Goal: Task Accomplishment & Management: Use online tool/utility

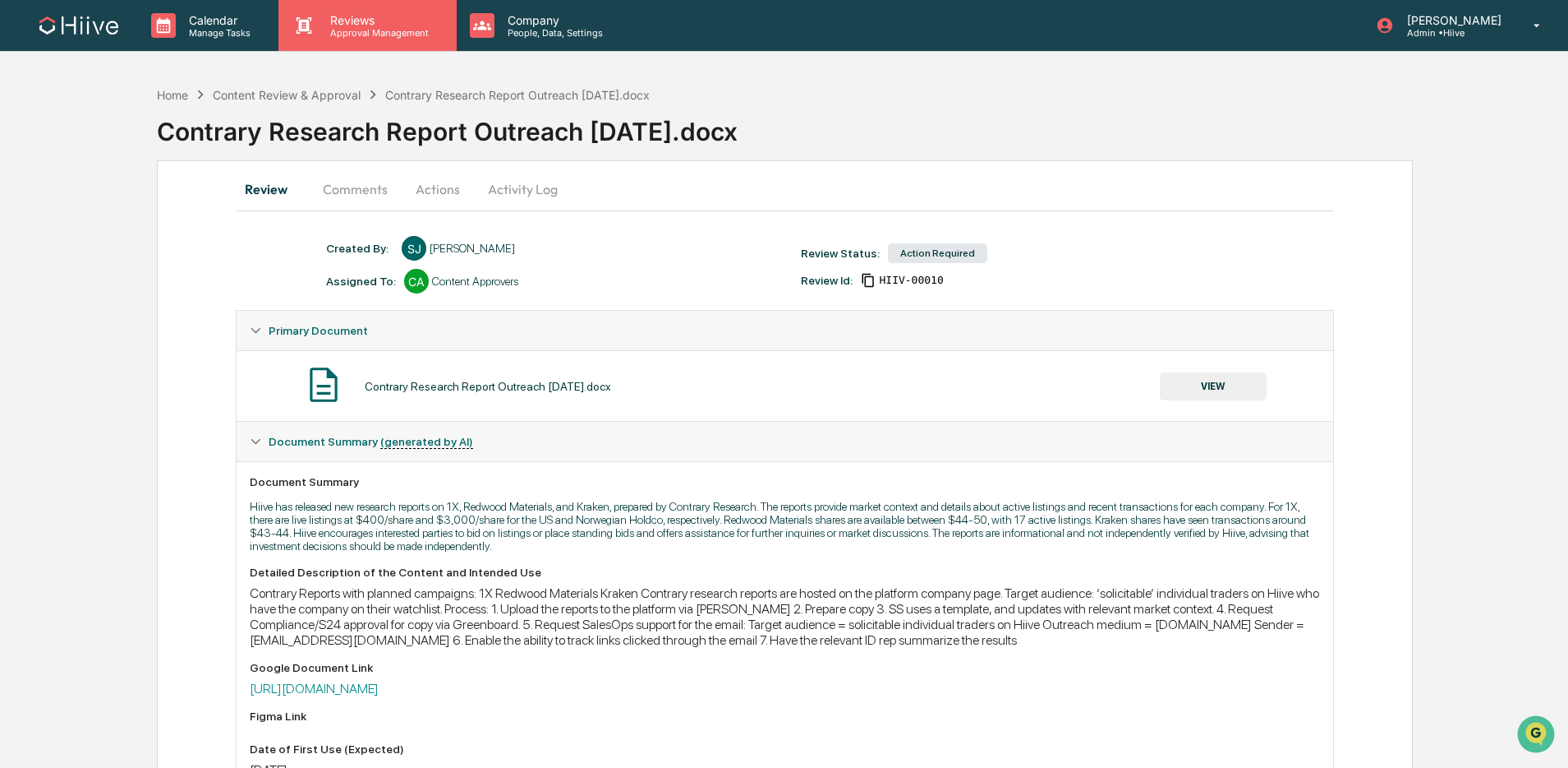
click at [381, 19] on p "Reviews" at bounding box center [377, 20] width 120 height 14
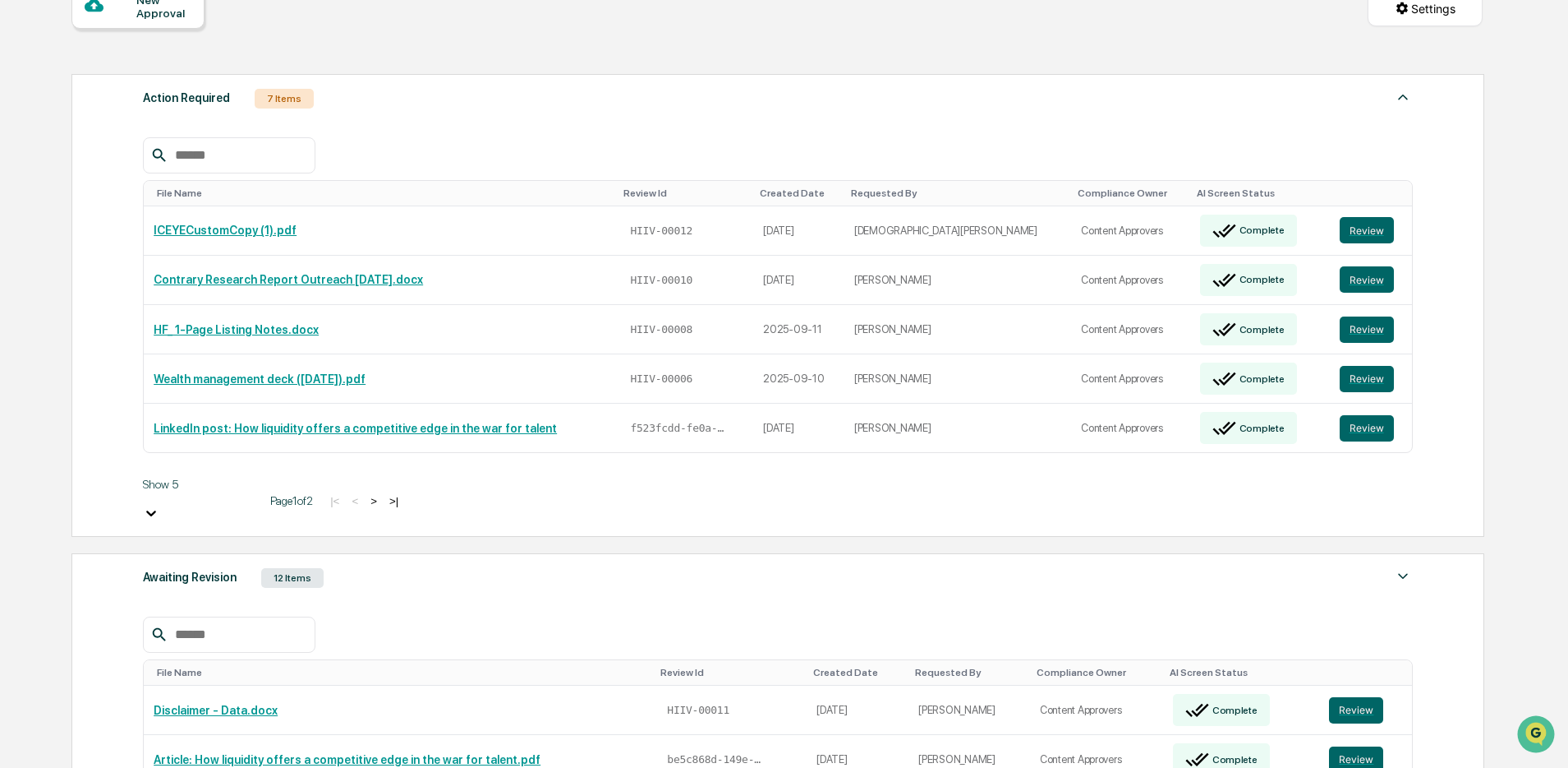
scroll to position [242, 0]
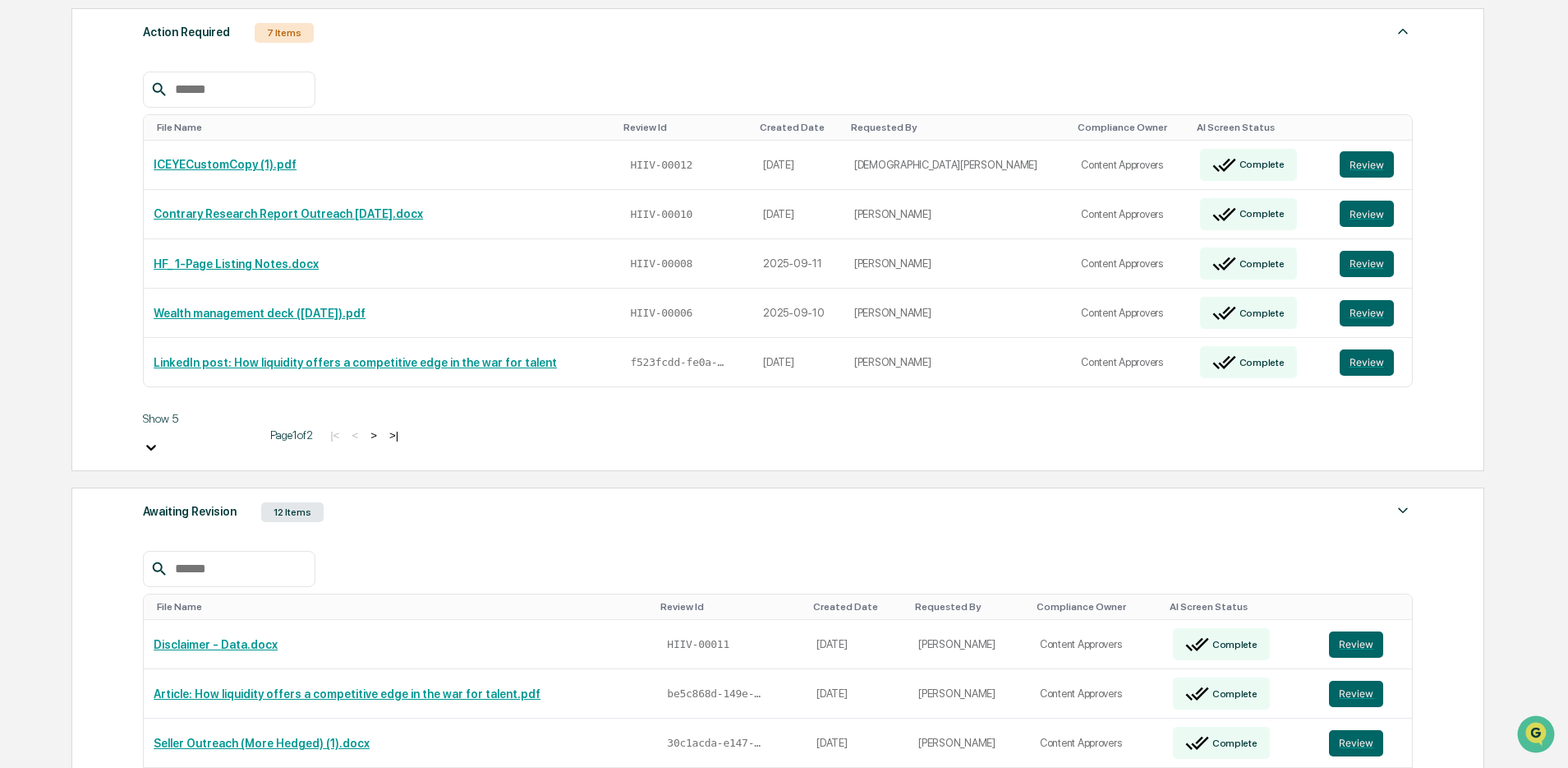
click at [335, 501] on div "Awaiting Revision 12 Items" at bounding box center [778, 512] width 1270 height 23
click at [239, 558] on input "text" at bounding box center [239, 568] width 139 height 21
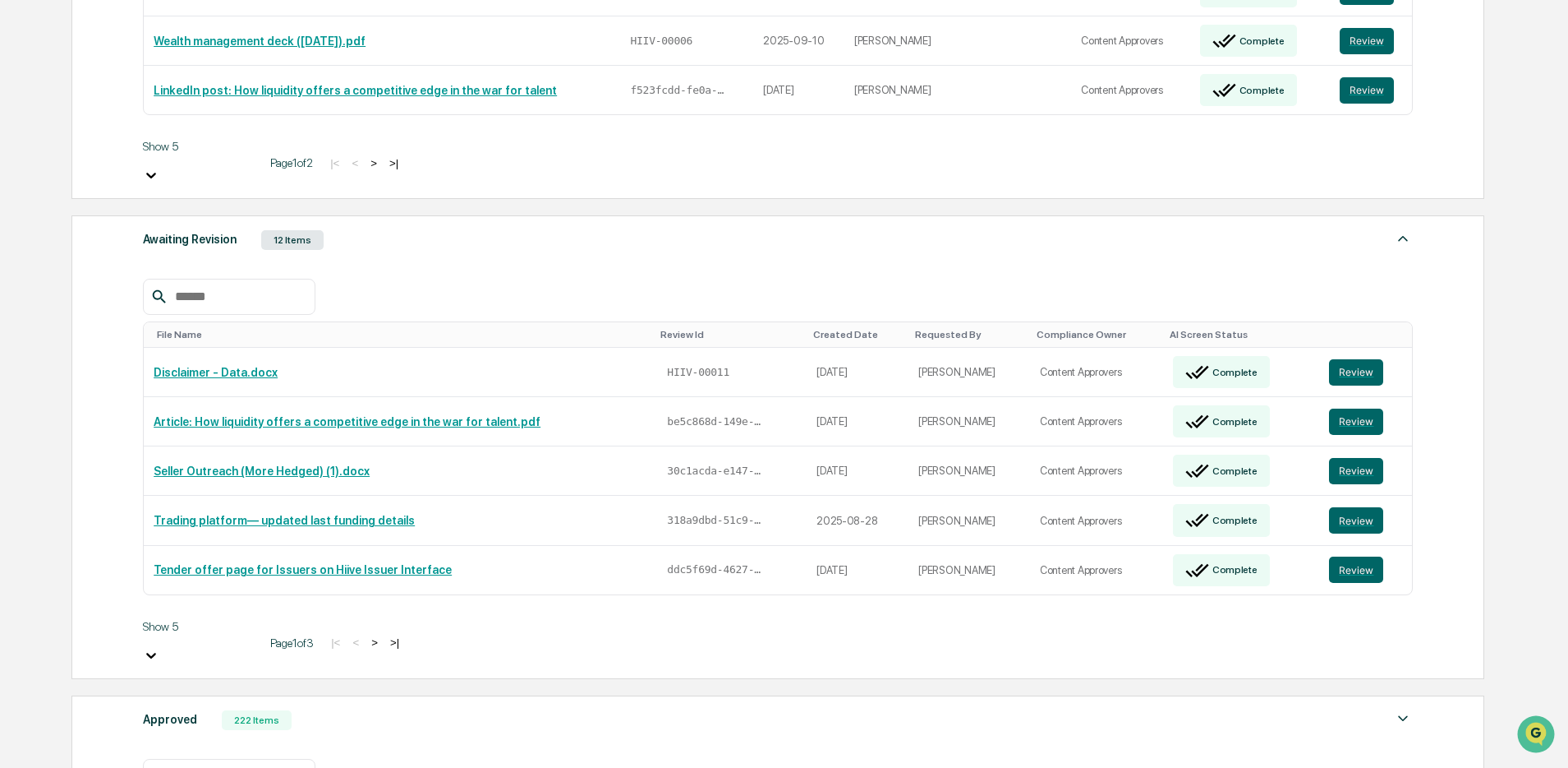
scroll to position [556, 0]
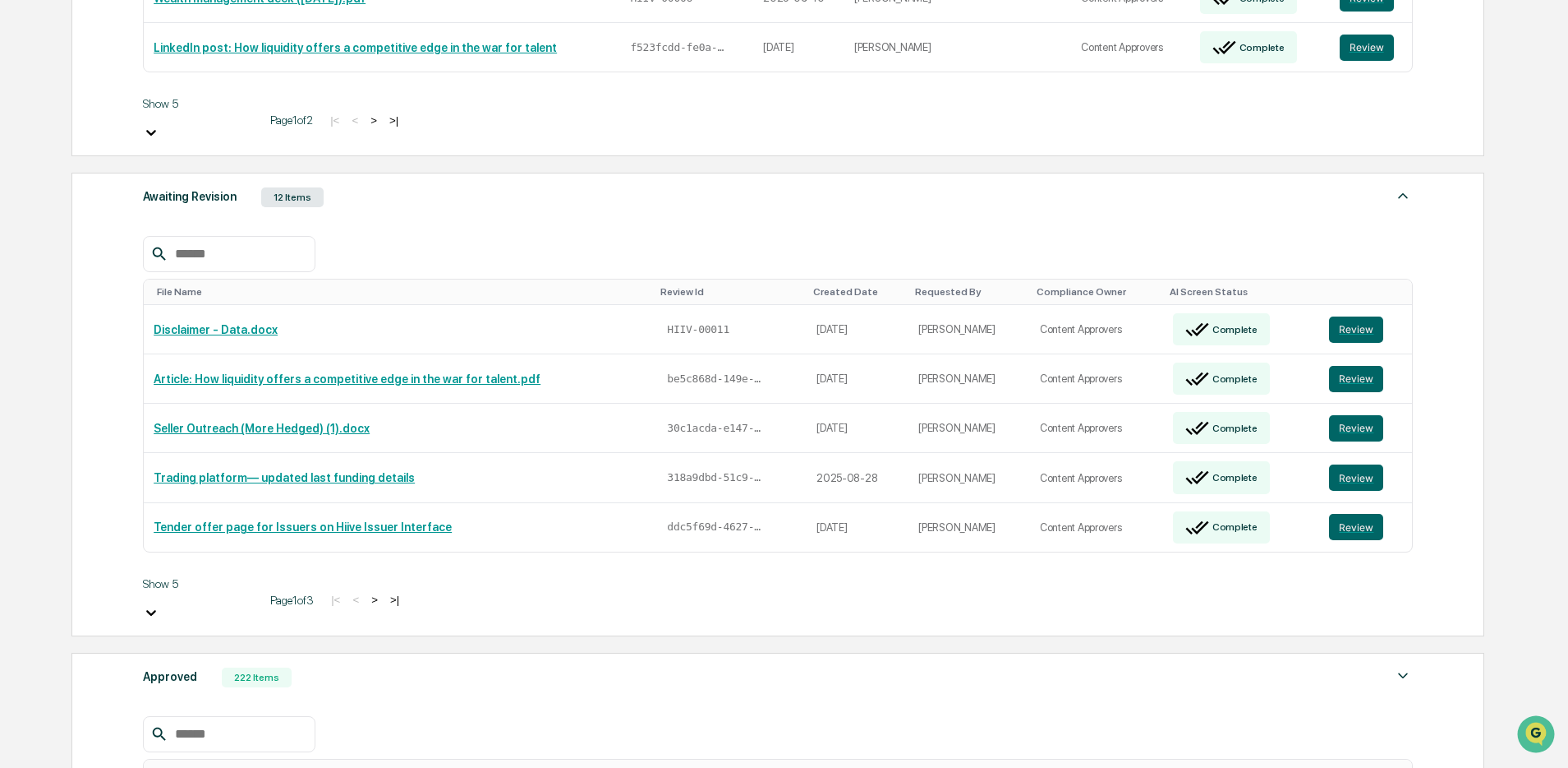
click at [283, 599] on div "Action Required 7 Items File Name Review Id Created Date Requested By Complianc…" at bounding box center [777, 644] width 1411 height 1918
click at [289, 665] on div "Approved 222 Items" at bounding box center [778, 676] width 1270 height 23
click at [236, 723] on input "text" at bounding box center [239, 734] width 139 height 21
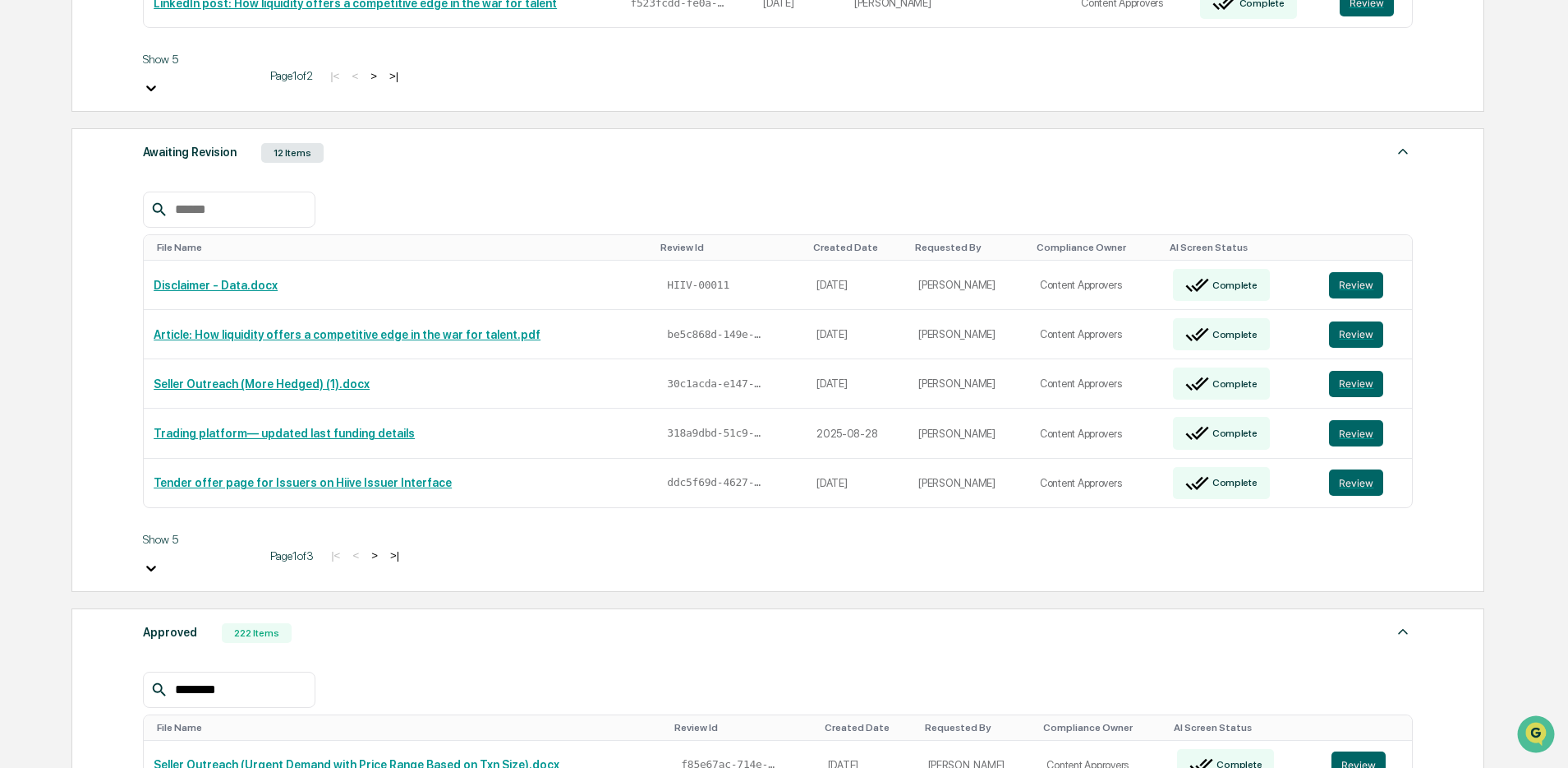
scroll to position [602, 0]
type input "********"
click at [1385, 750] on button "Review" at bounding box center [1359, 763] width 55 height 26
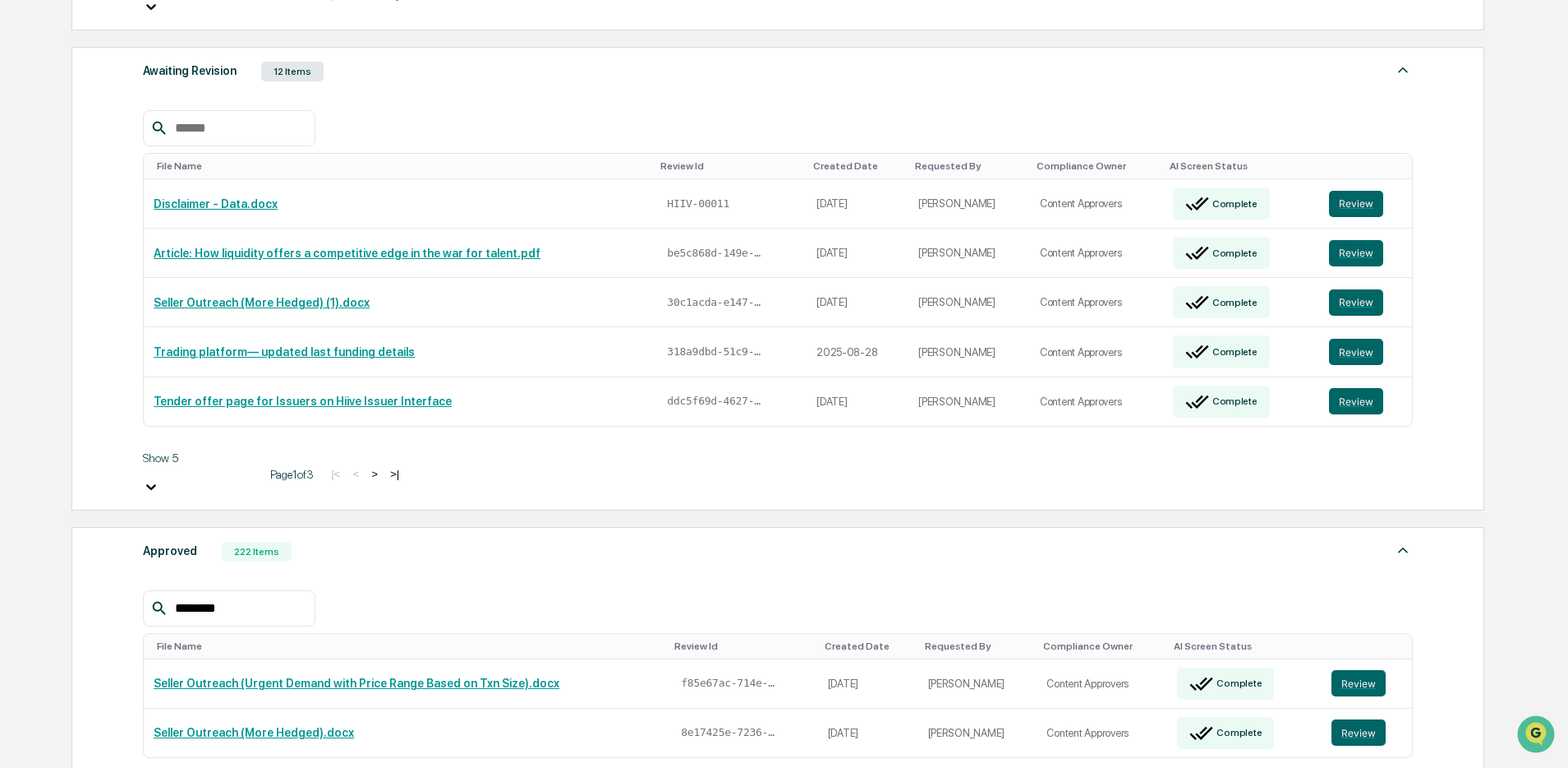
scroll to position [711, 0]
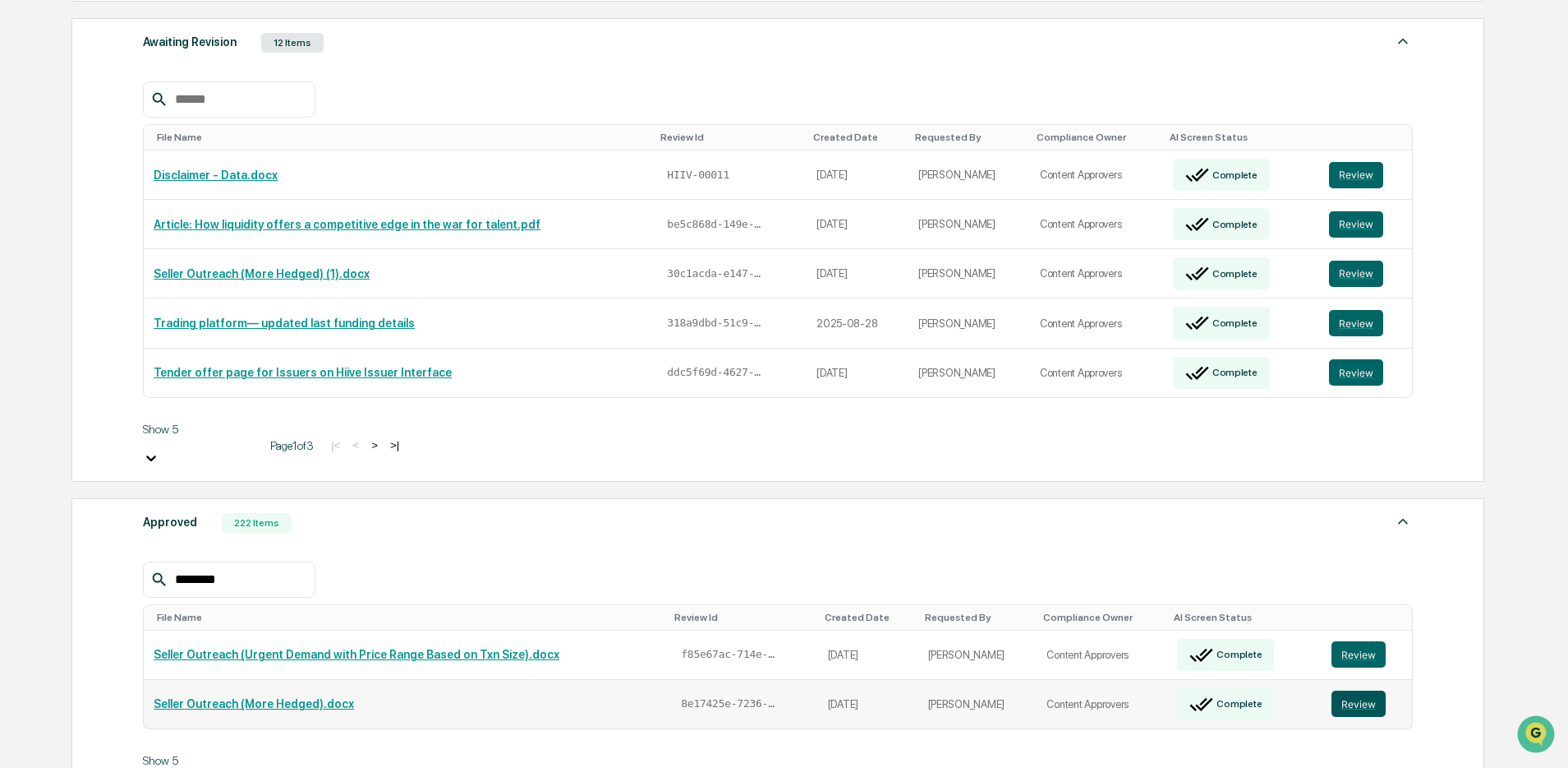
click at [1368, 691] on button "Review" at bounding box center [1359, 703] width 55 height 26
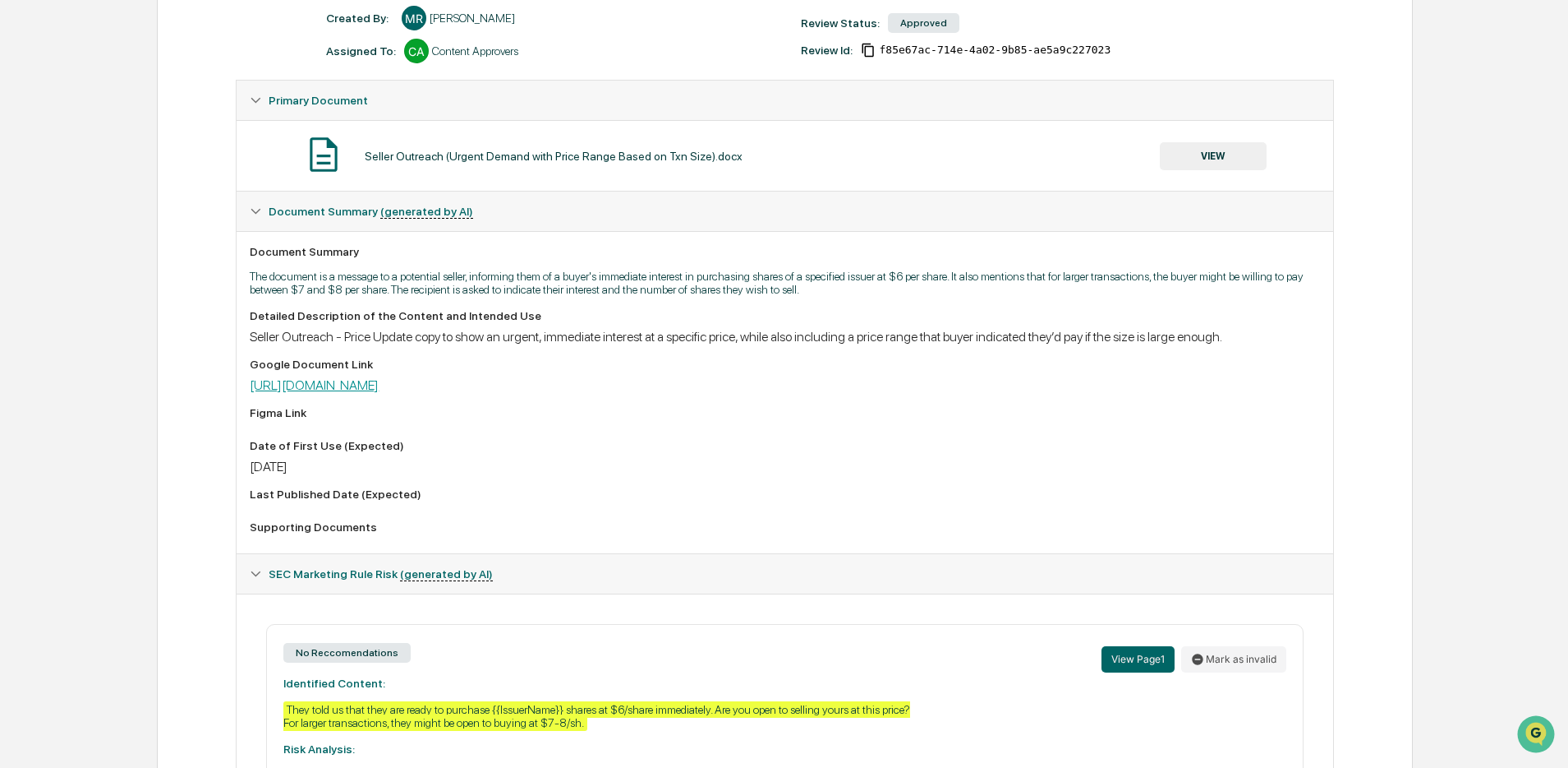
click at [379, 393] on link "[URL][DOMAIN_NAME]" at bounding box center [314, 385] width 129 height 16
click at [1197, 151] on button "VIEW" at bounding box center [1213, 155] width 107 height 28
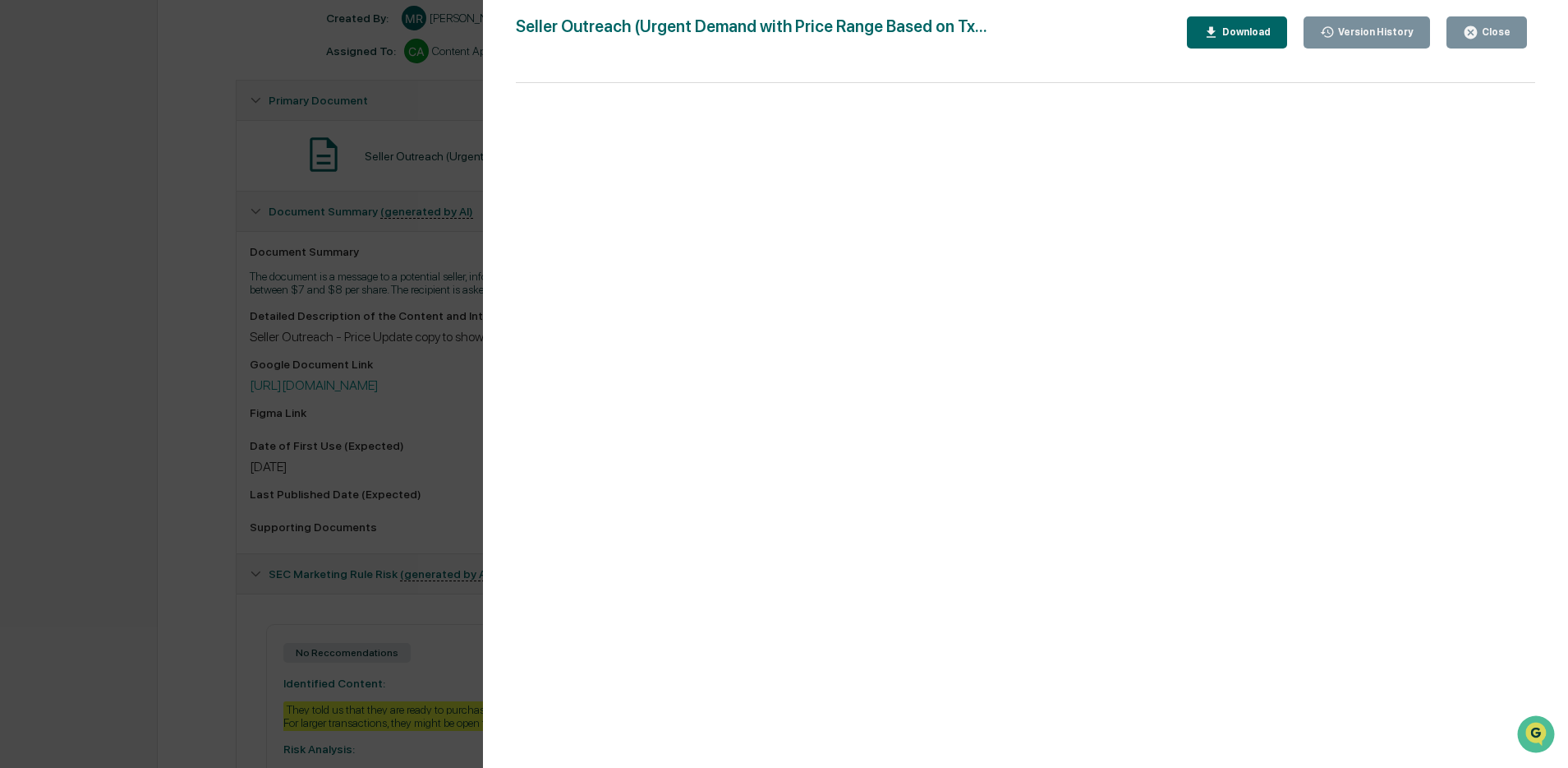
click at [433, 181] on div "Version History [DATE] 01:39 AM [PERSON_NAME] Seller Outreach (Urgent Demand wi…" at bounding box center [784, 384] width 1568 height 768
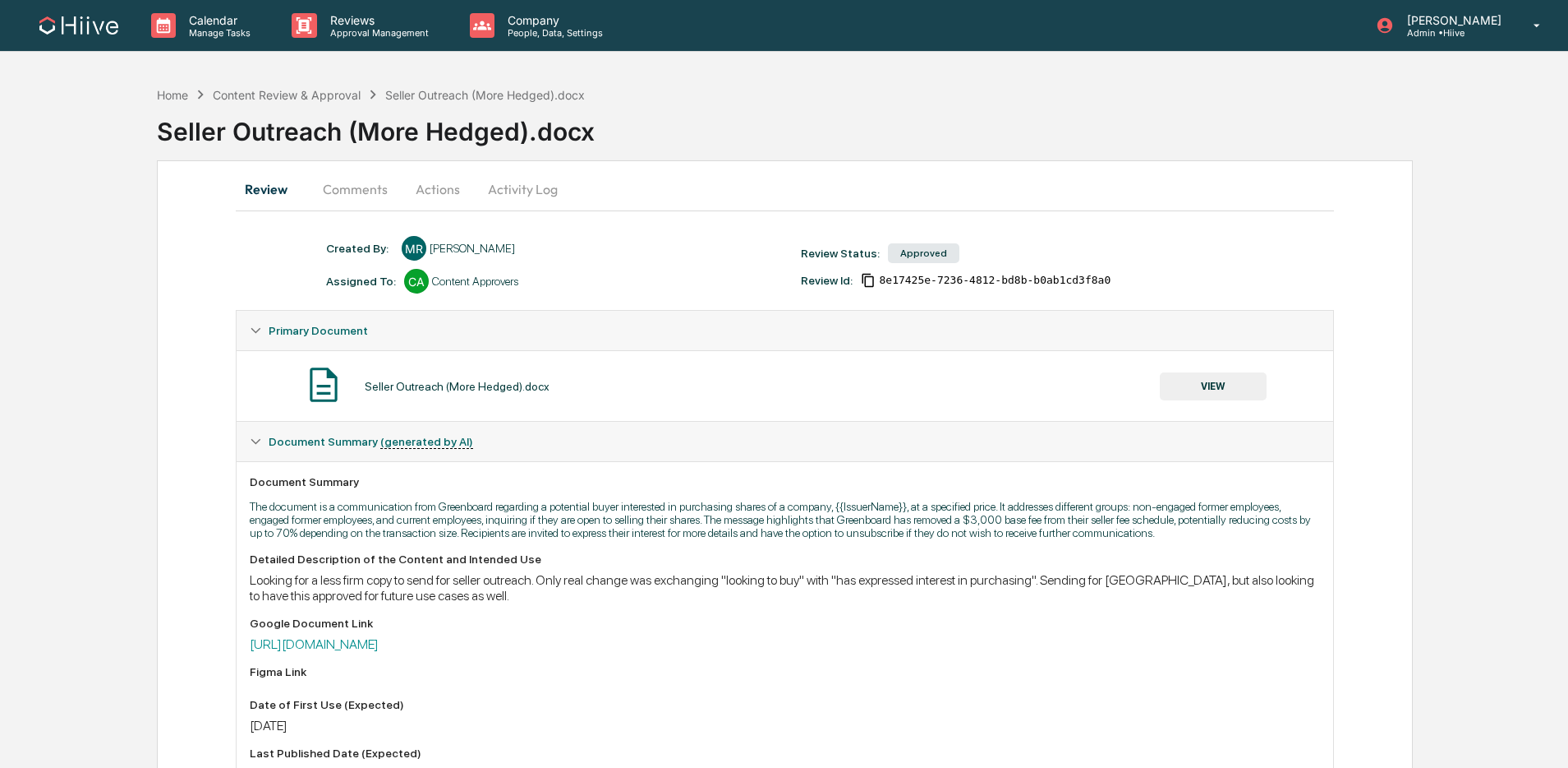
click at [1200, 393] on button "VIEW" at bounding box center [1213, 386] width 107 height 28
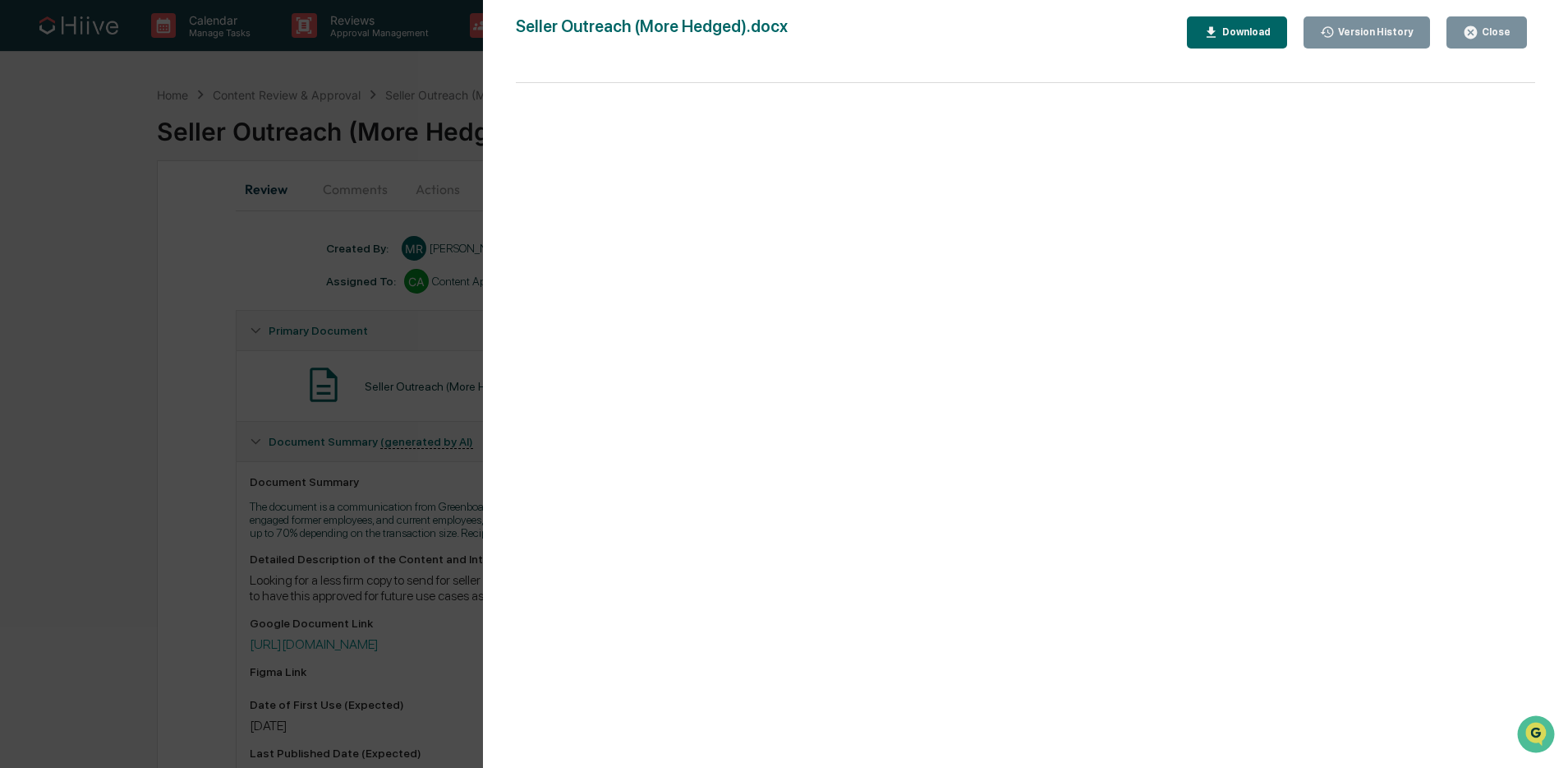
click at [379, 294] on div "Version History 08/26/2025, 08:08 PM Mathuran Ravendra Seller Outreach (More He…" at bounding box center [784, 384] width 1568 height 768
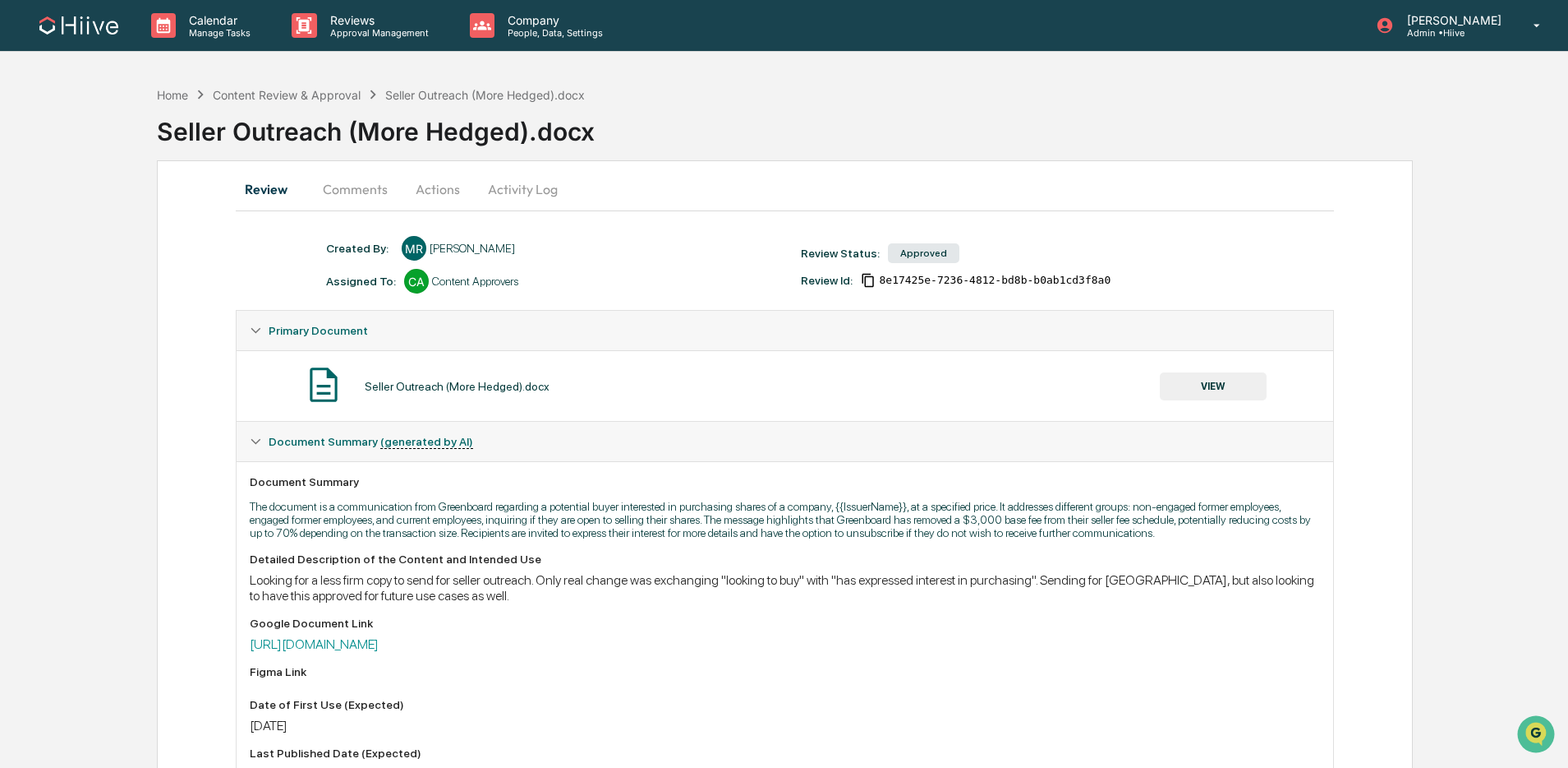
click at [336, 180] on button "Comments" at bounding box center [355, 189] width 92 height 39
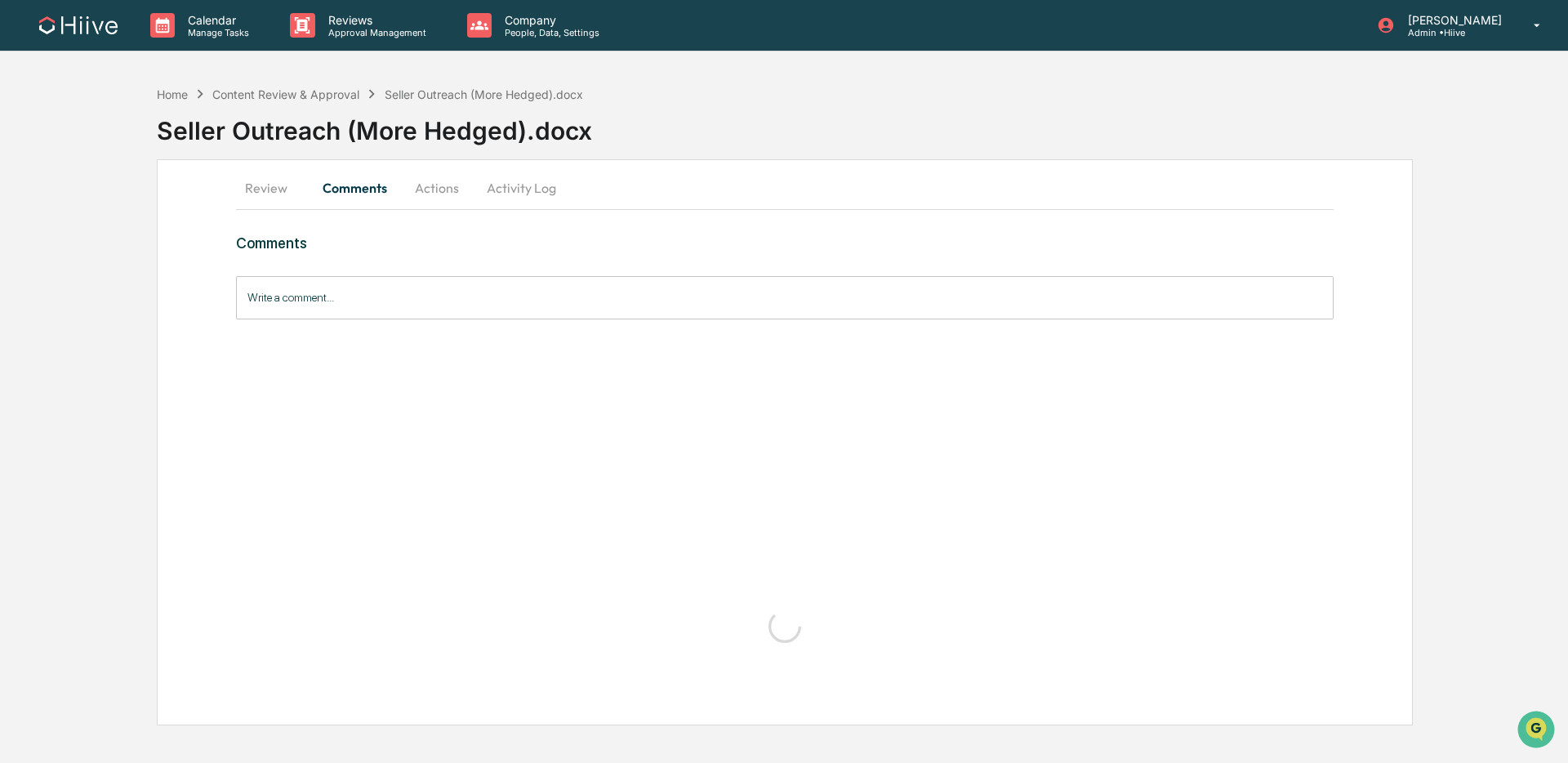
click at [268, 184] on button "Review" at bounding box center [273, 188] width 73 height 39
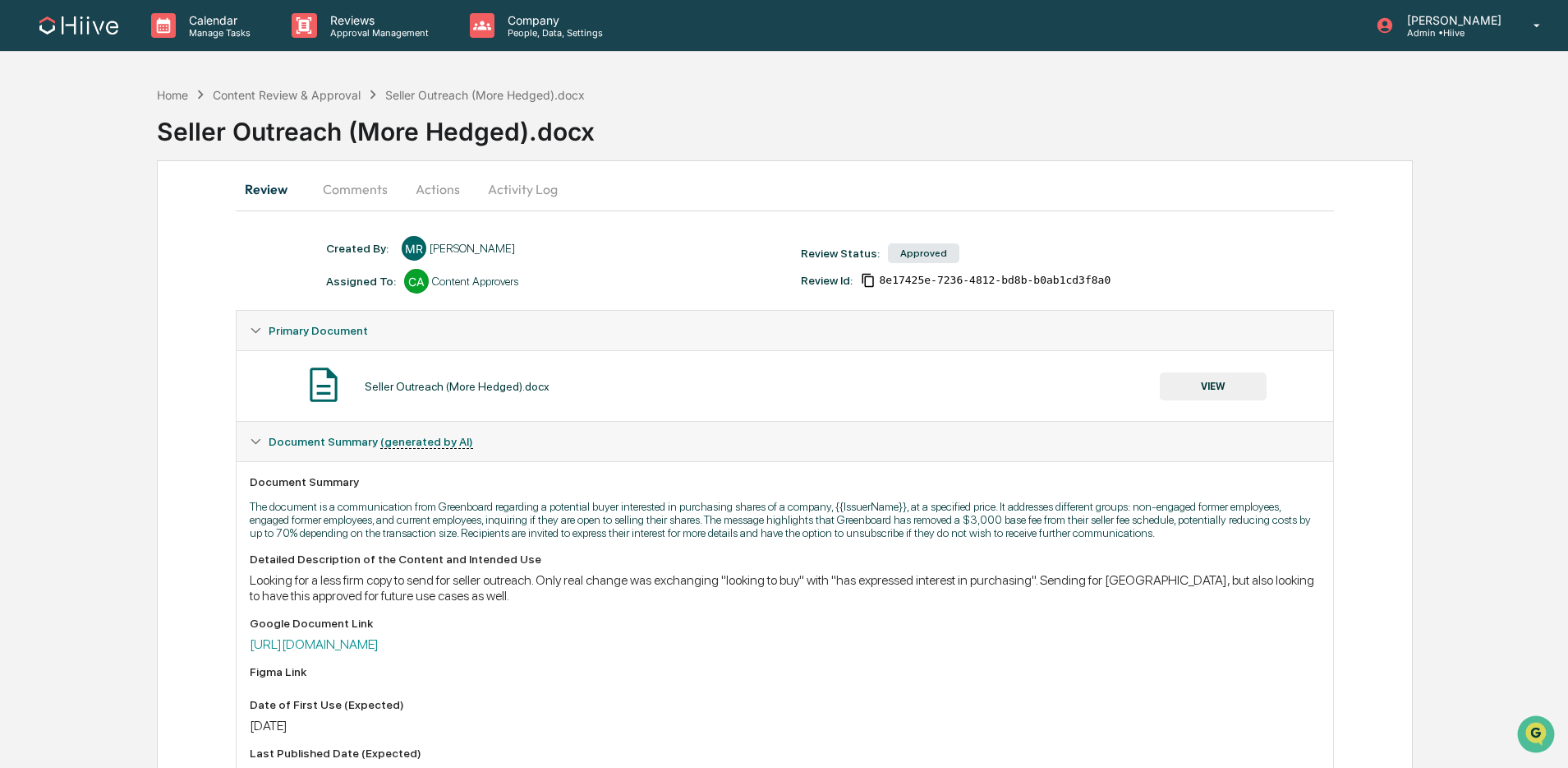
click at [470, 188] on button "Actions" at bounding box center [438, 189] width 74 height 39
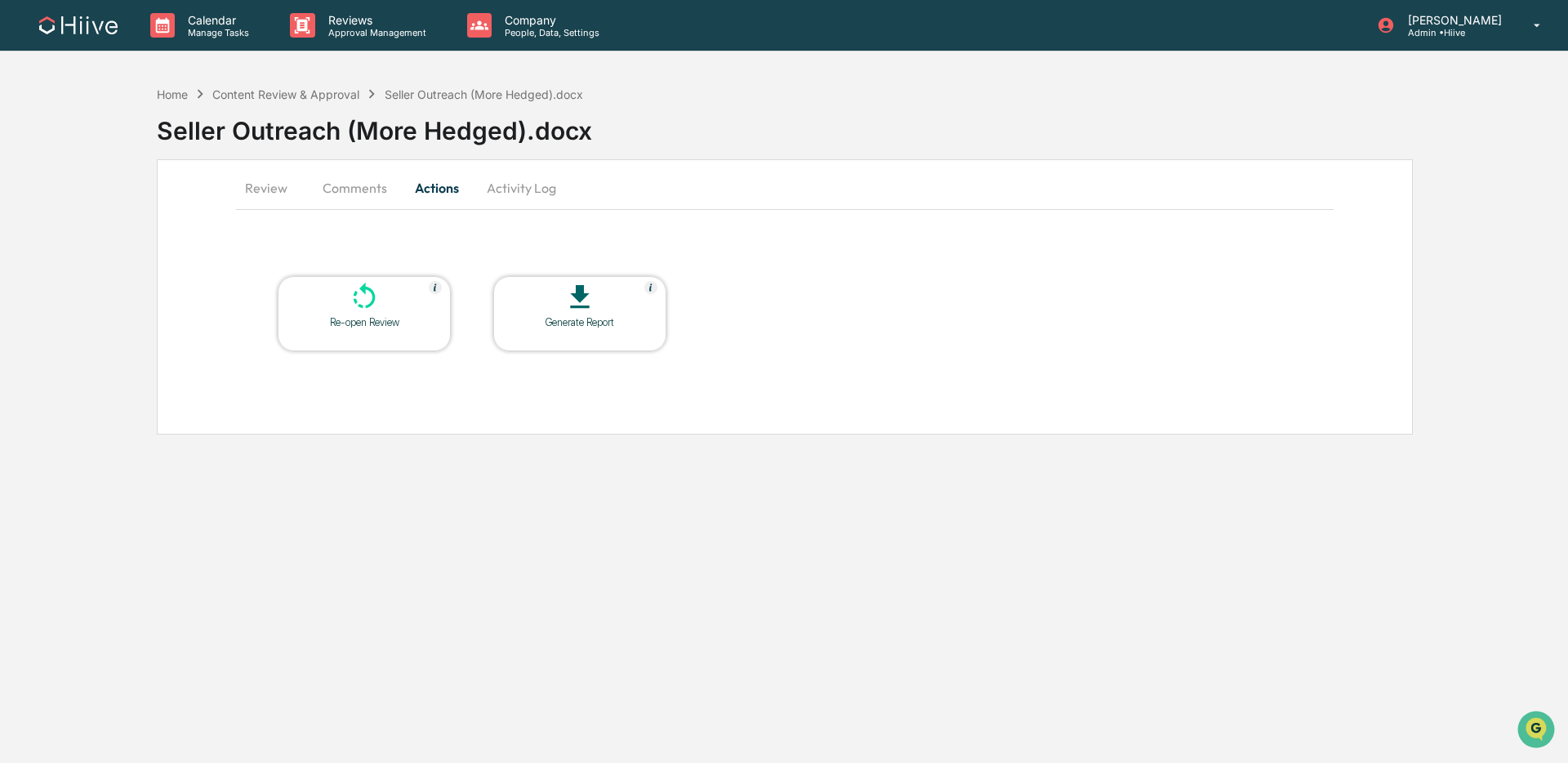
click at [521, 184] on button "Activity Log" at bounding box center [521, 188] width 95 height 39
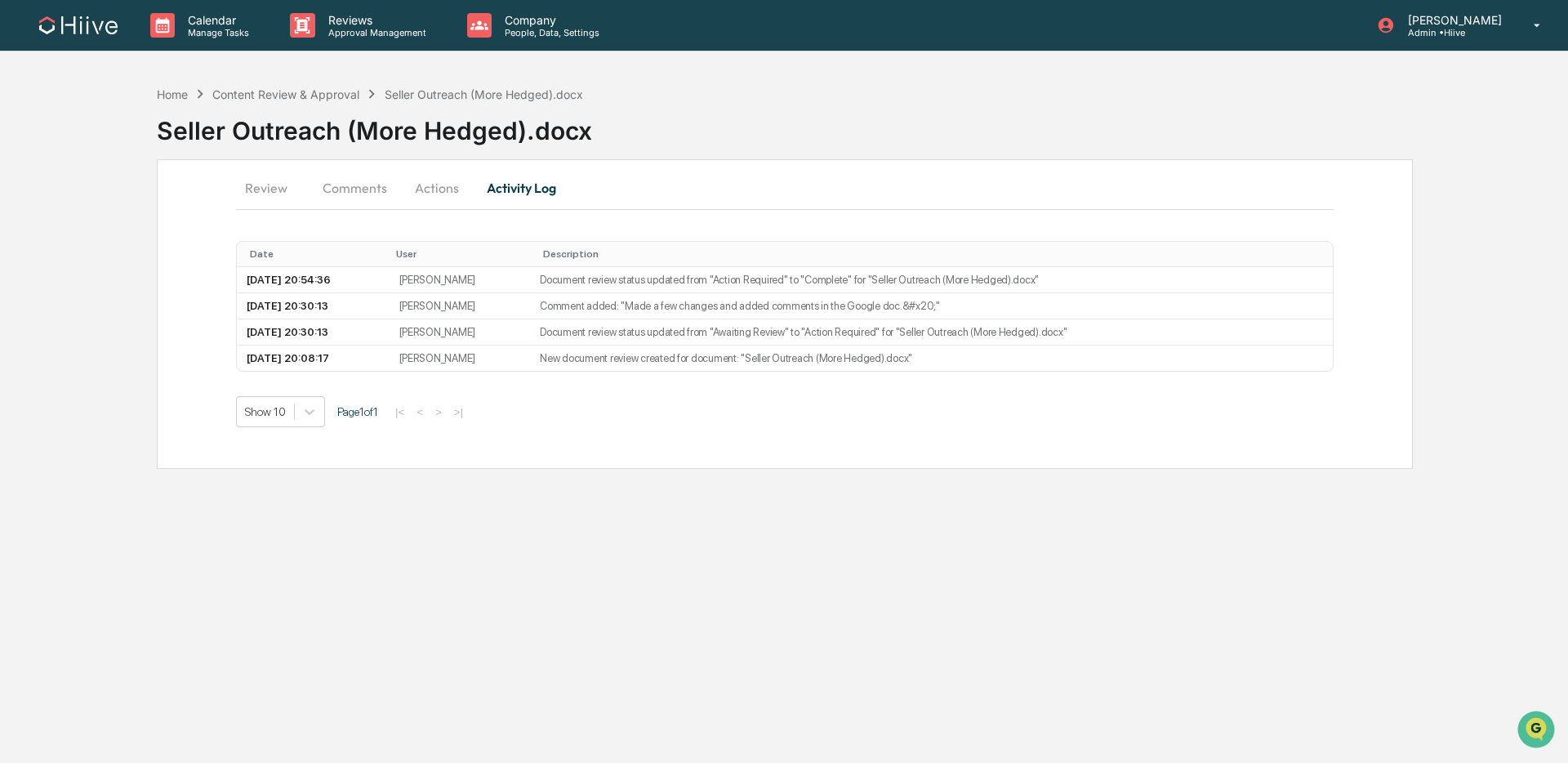
click at [427, 184] on button "Actions" at bounding box center [437, 188] width 73 height 39
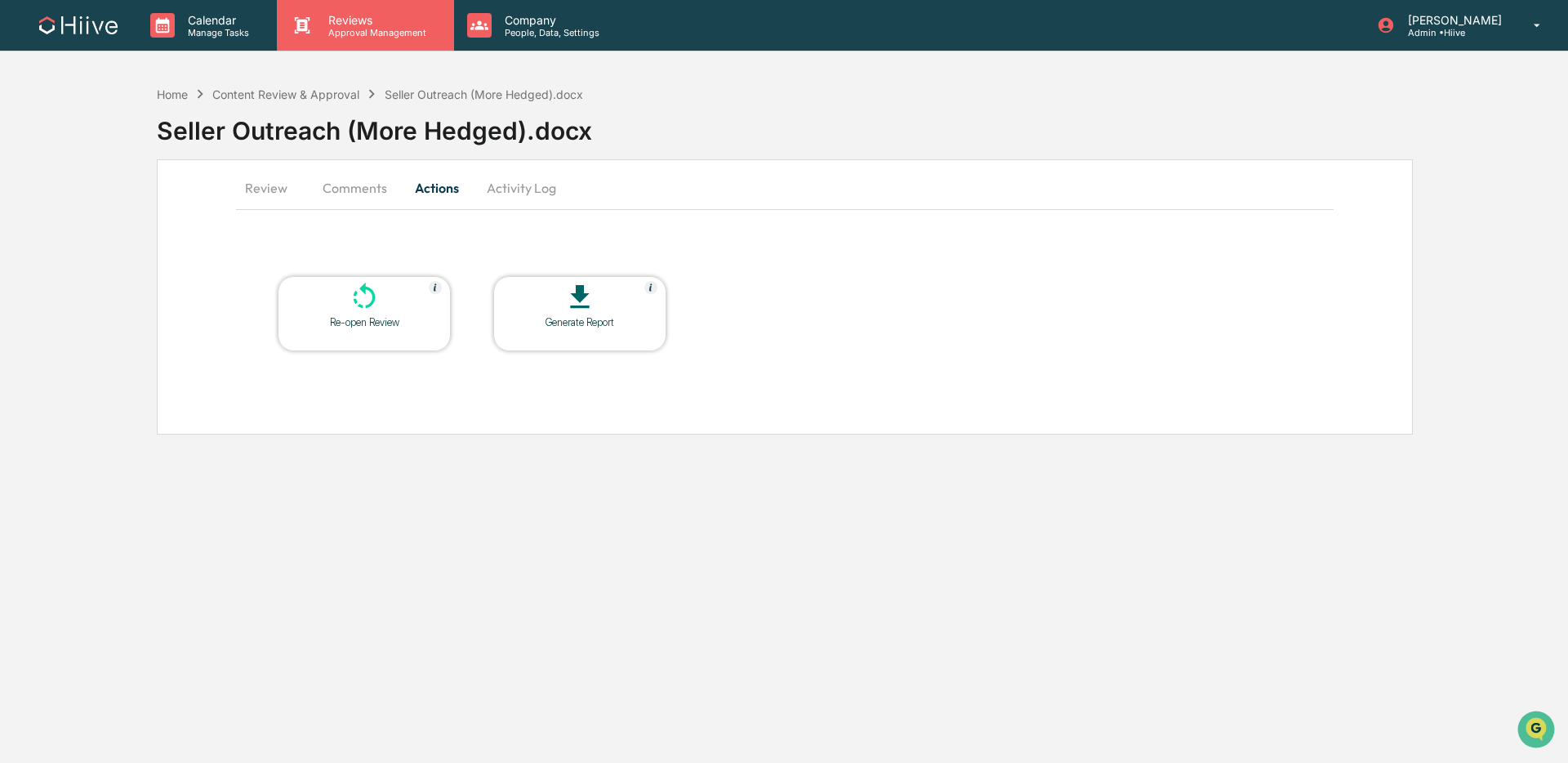
click at [372, 41] on div "Reviews Approval Management" at bounding box center [365, 25] width 176 height 51
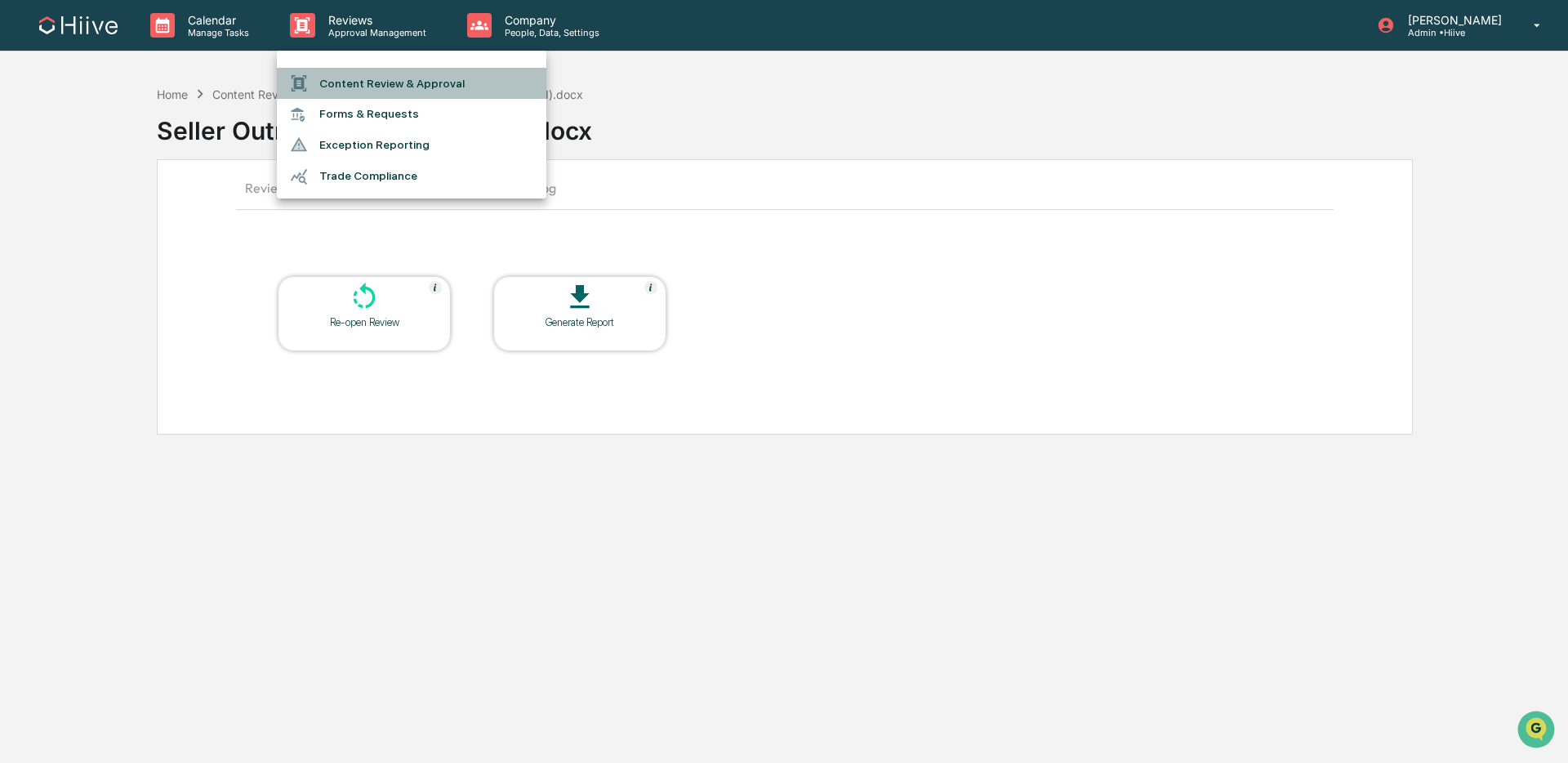
click at [387, 88] on li "Content Review & Approval" at bounding box center [412, 83] width 270 height 31
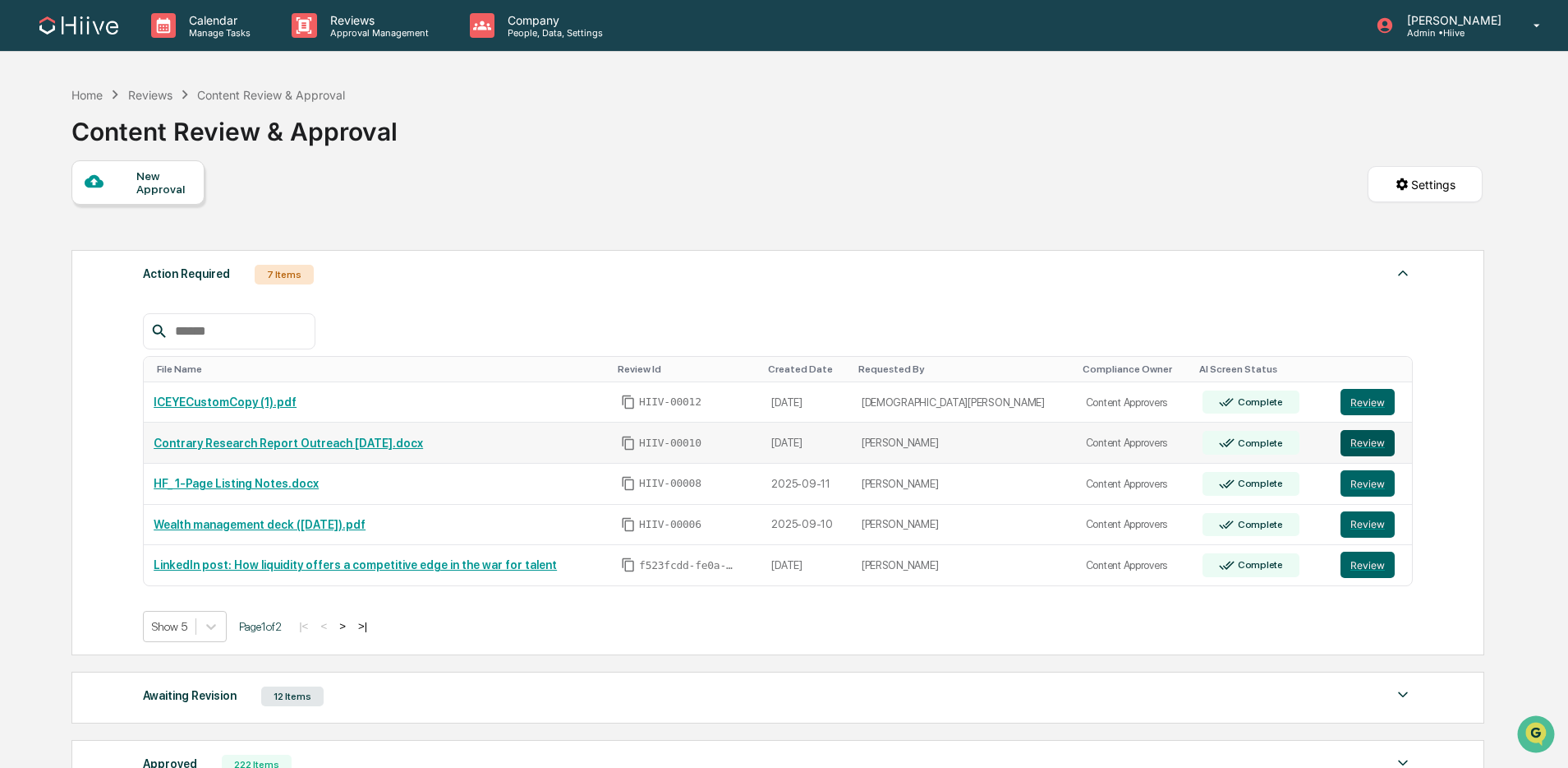
click at [1363, 448] on button "Review" at bounding box center [1367, 443] width 55 height 26
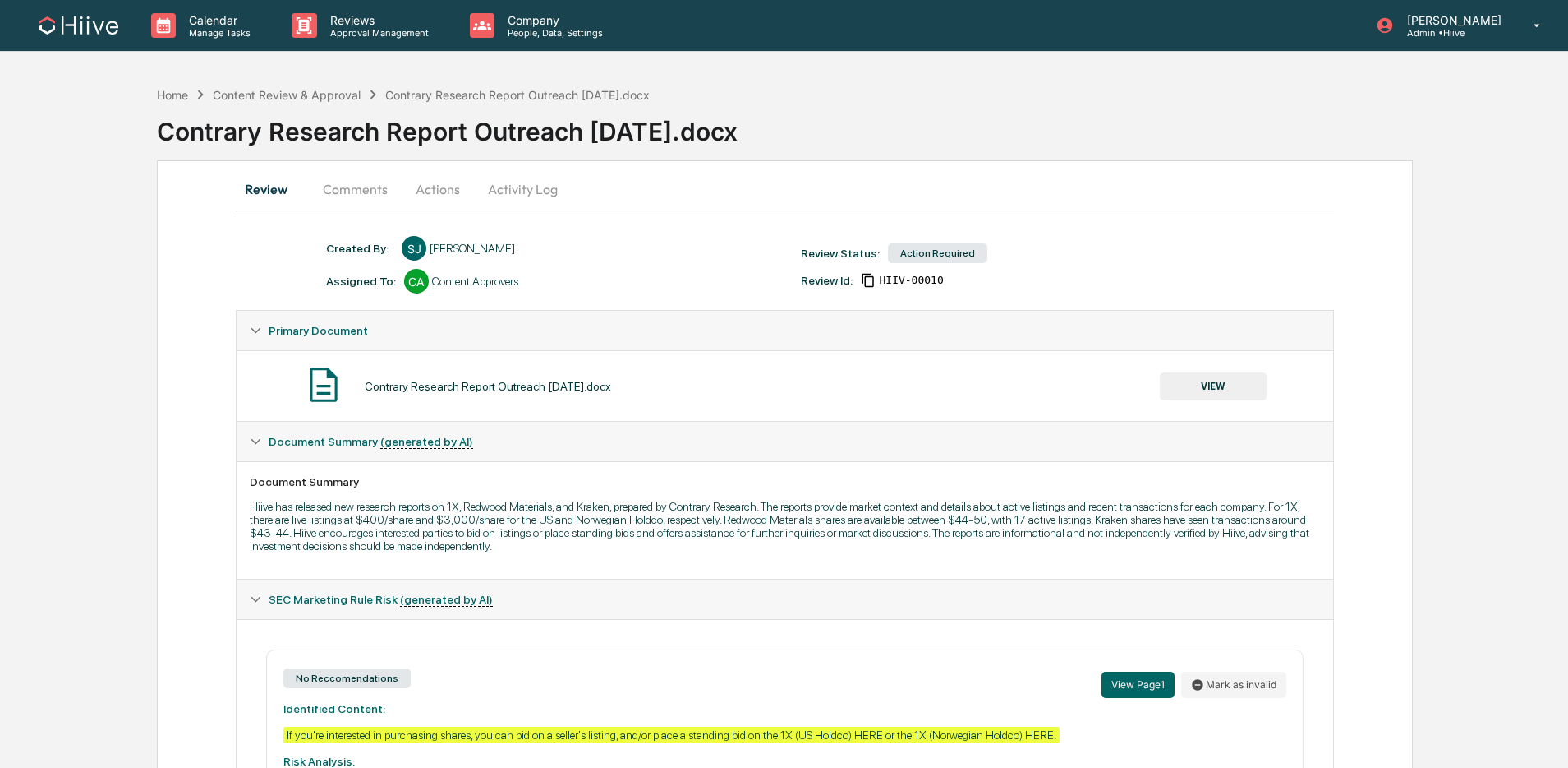
click at [540, 179] on button "Activity Log" at bounding box center [522, 189] width 96 height 39
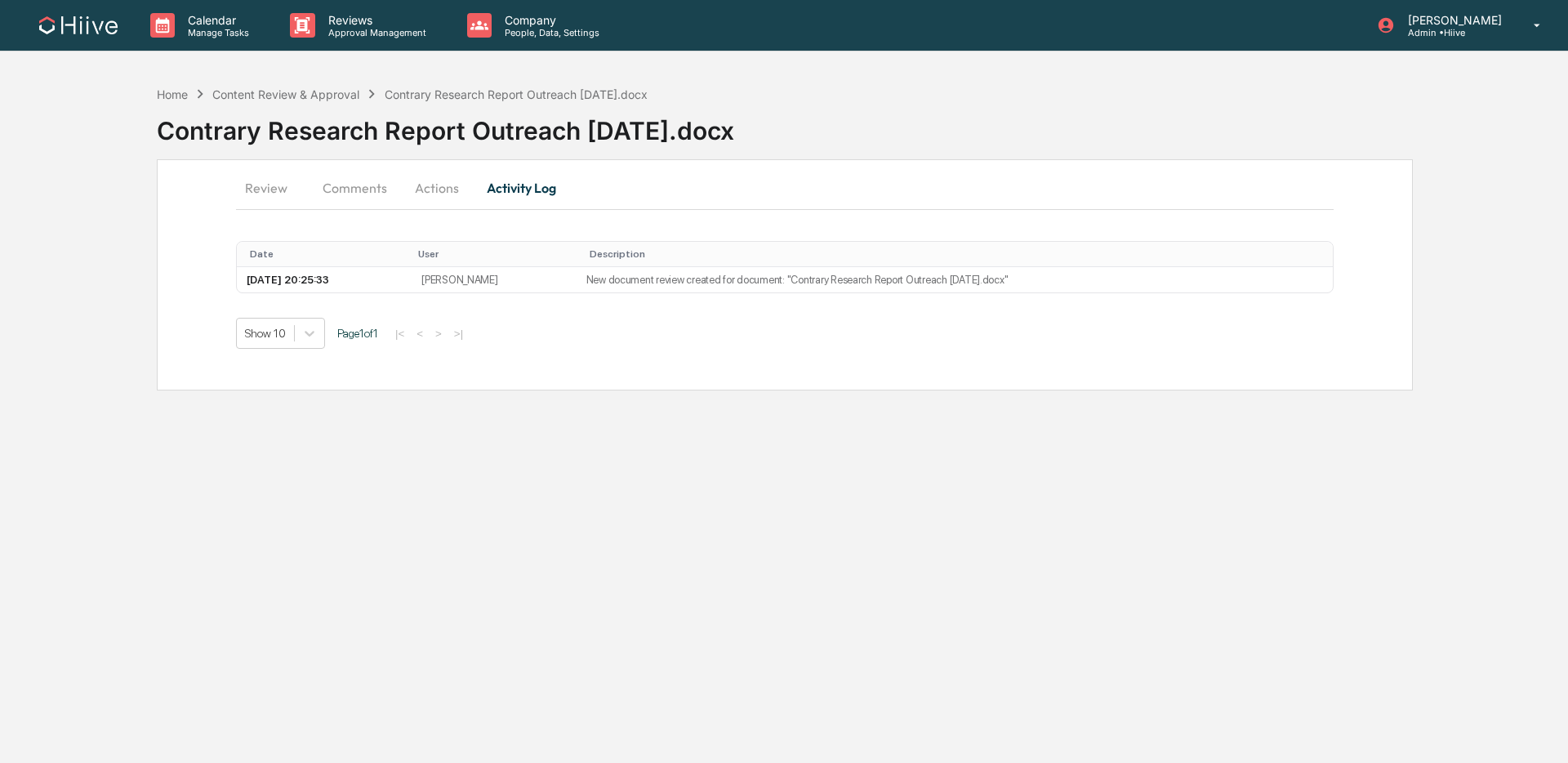
click at [462, 201] on button "Actions" at bounding box center [437, 188] width 73 height 39
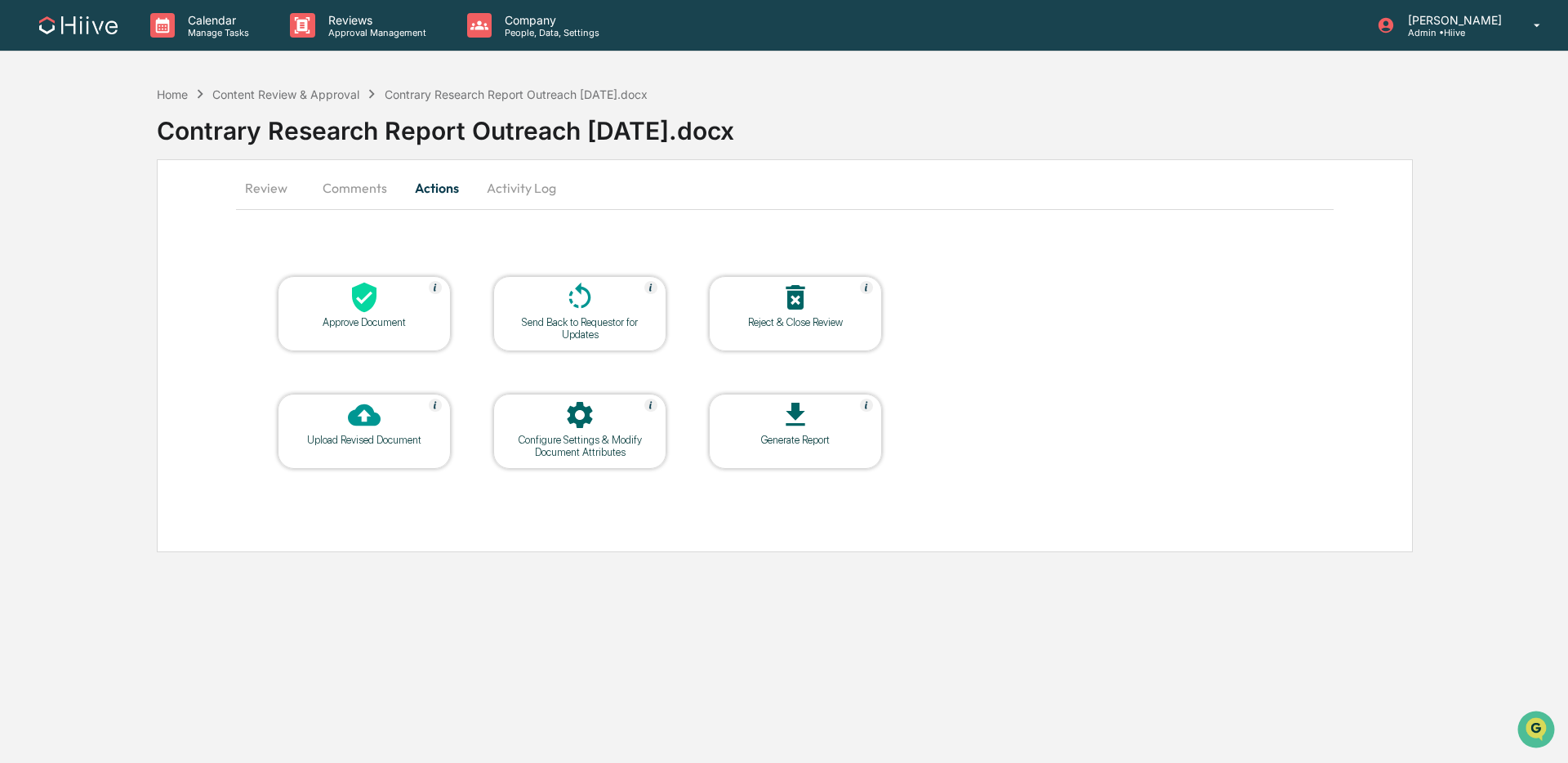
click at [551, 296] on div at bounding box center [580, 298] width 164 height 35
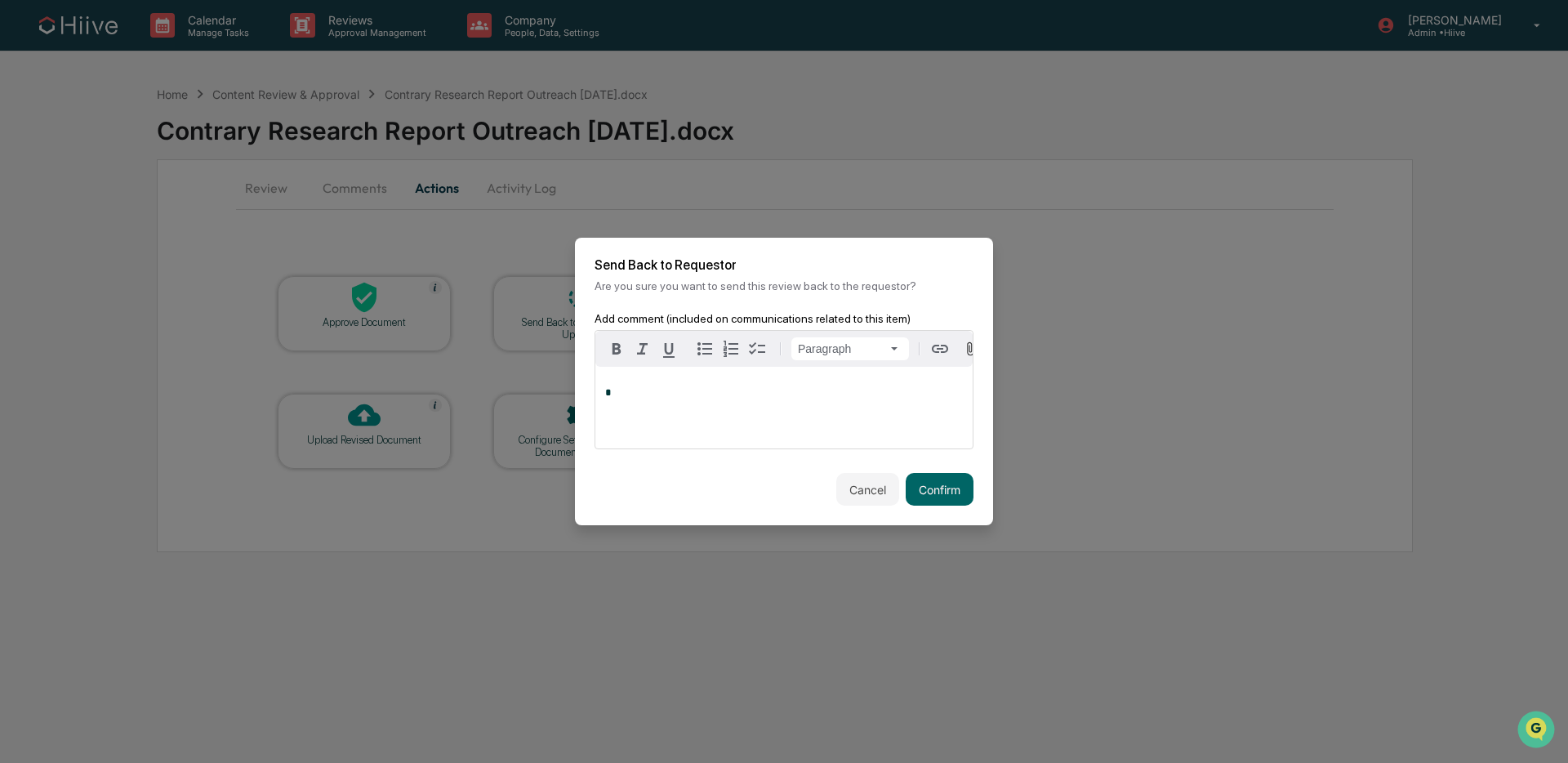
click at [713, 411] on div "*" at bounding box center [784, 407] width 377 height 82
click at [910, 480] on button "Confirm" at bounding box center [939, 488] width 68 height 33
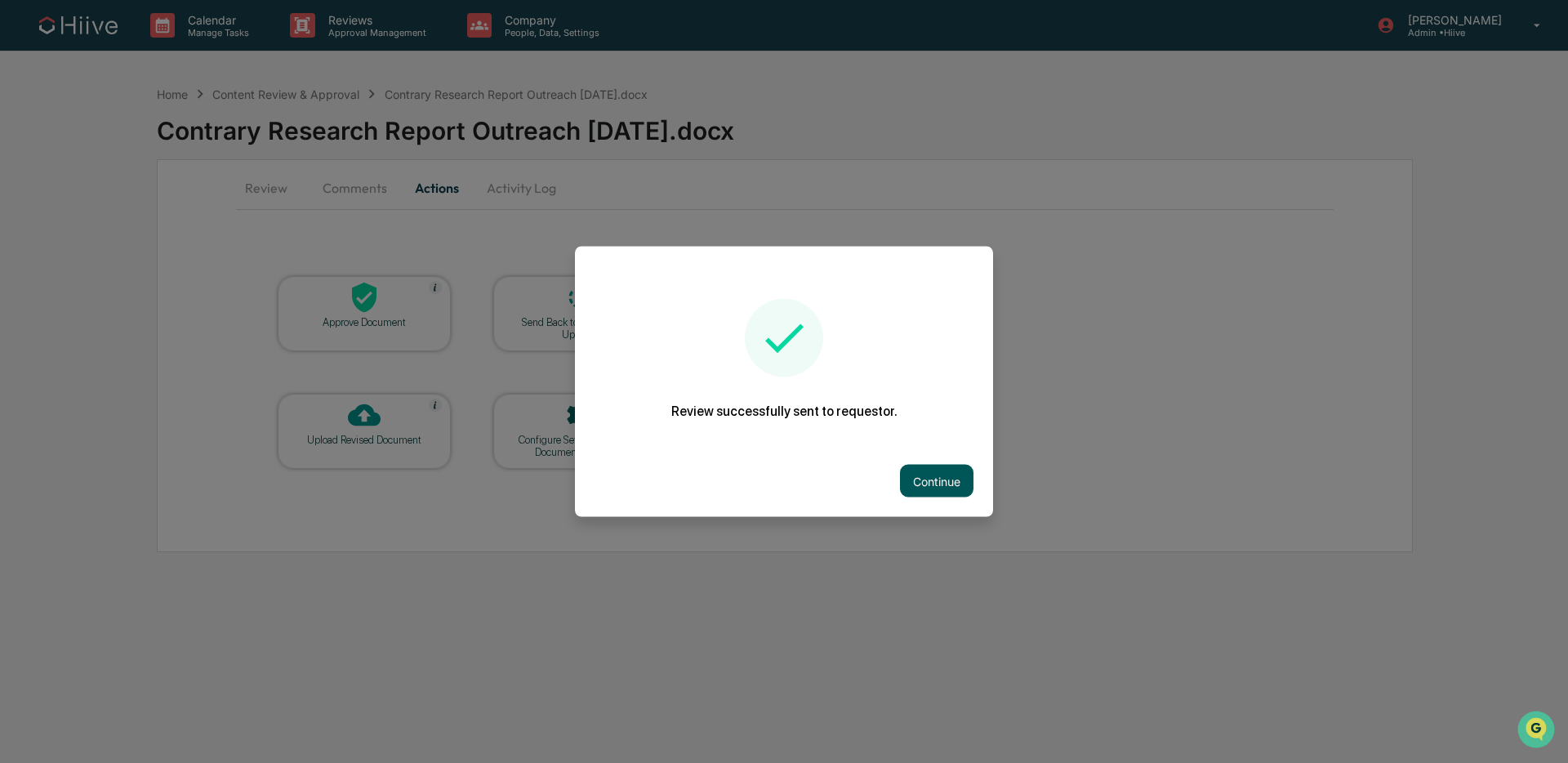
click at [937, 497] on button "Continue" at bounding box center [937, 481] width 73 height 33
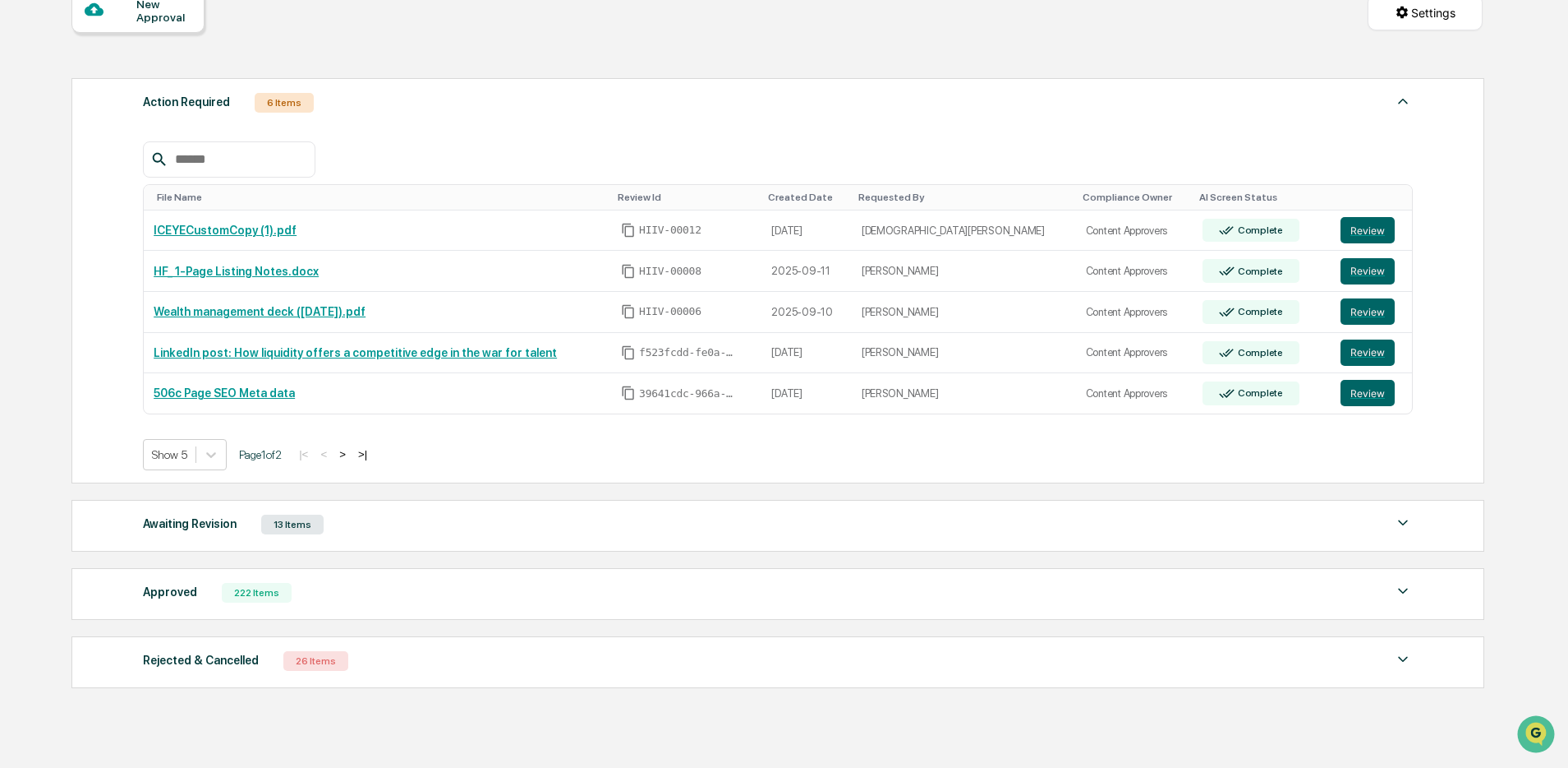
scroll to position [242, 0]
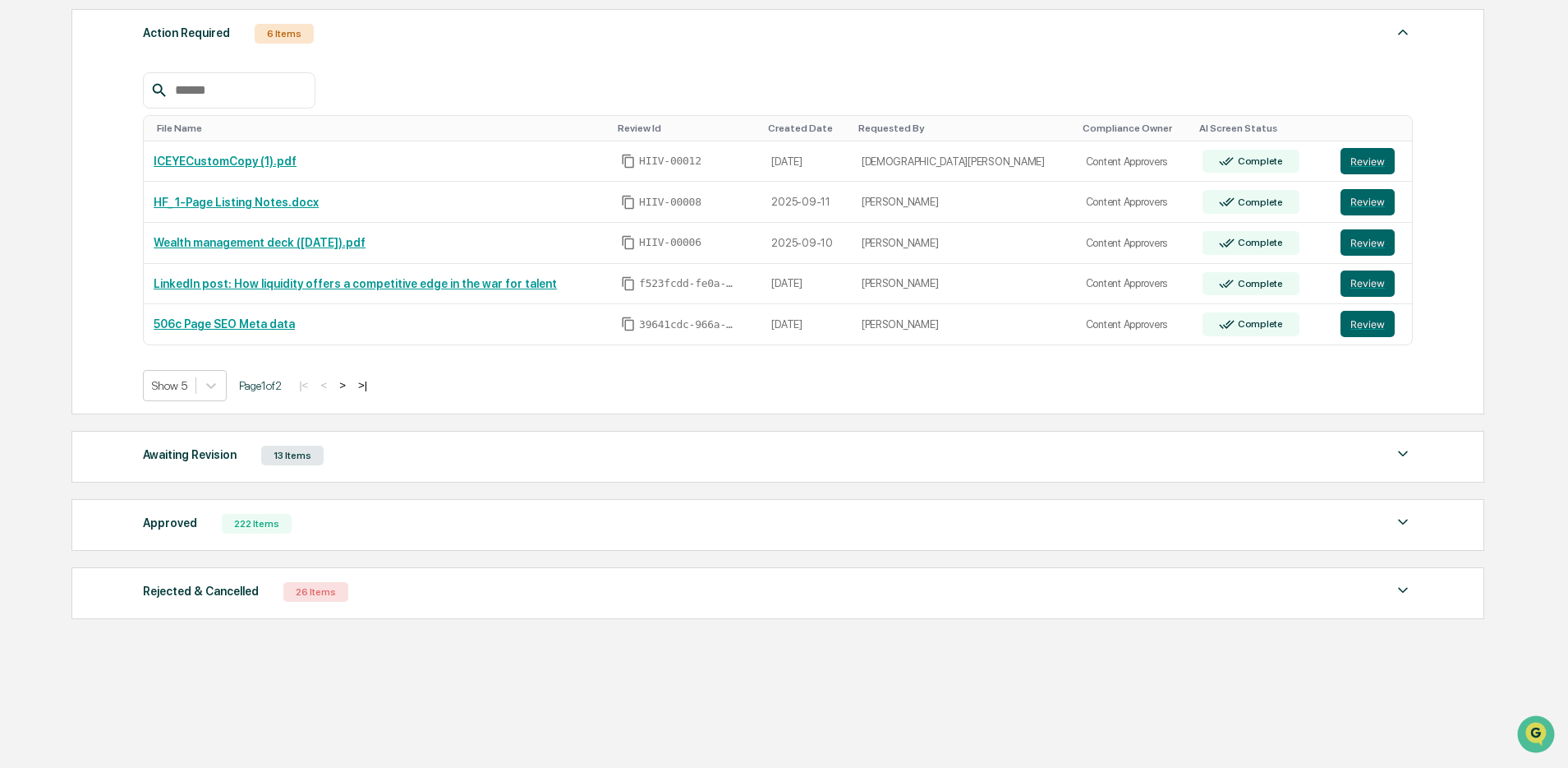
click at [392, 450] on div "Awaiting Revision 13 Items" at bounding box center [778, 455] width 1270 height 23
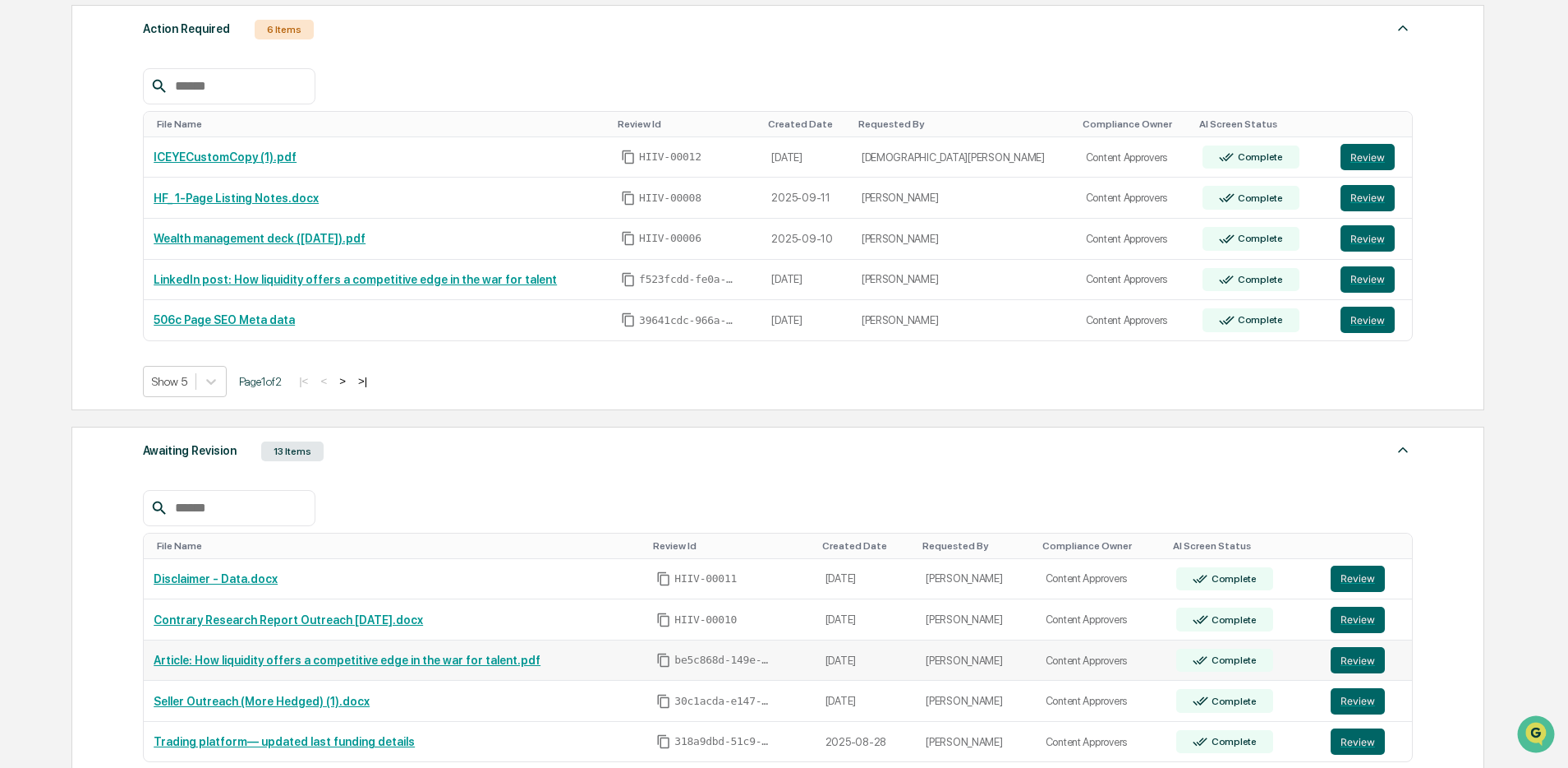
scroll to position [245, 0]
click at [1368, 618] on button "Review" at bounding box center [1358, 619] width 55 height 26
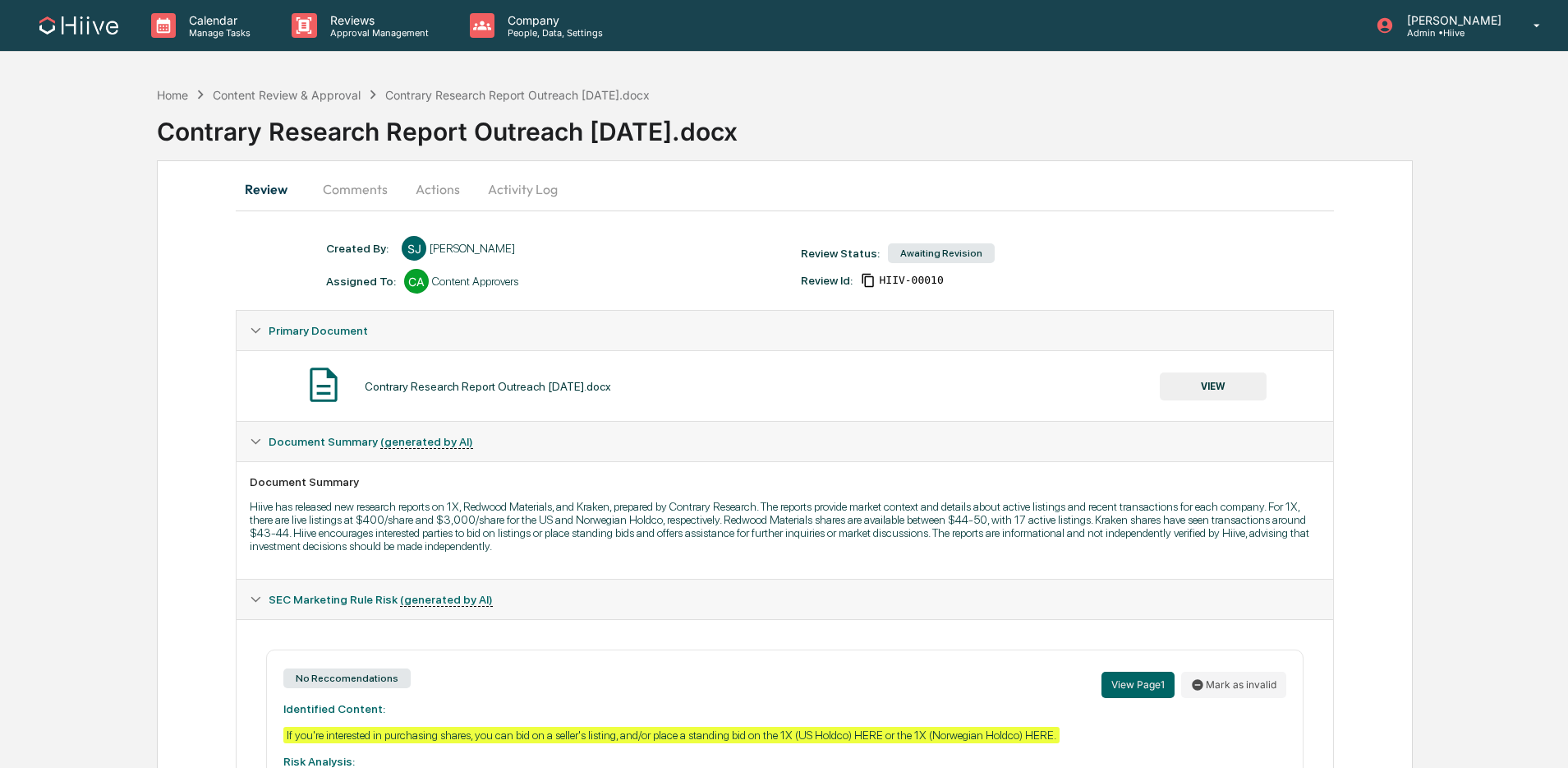
click at [349, 188] on button "Comments" at bounding box center [355, 189] width 92 height 39
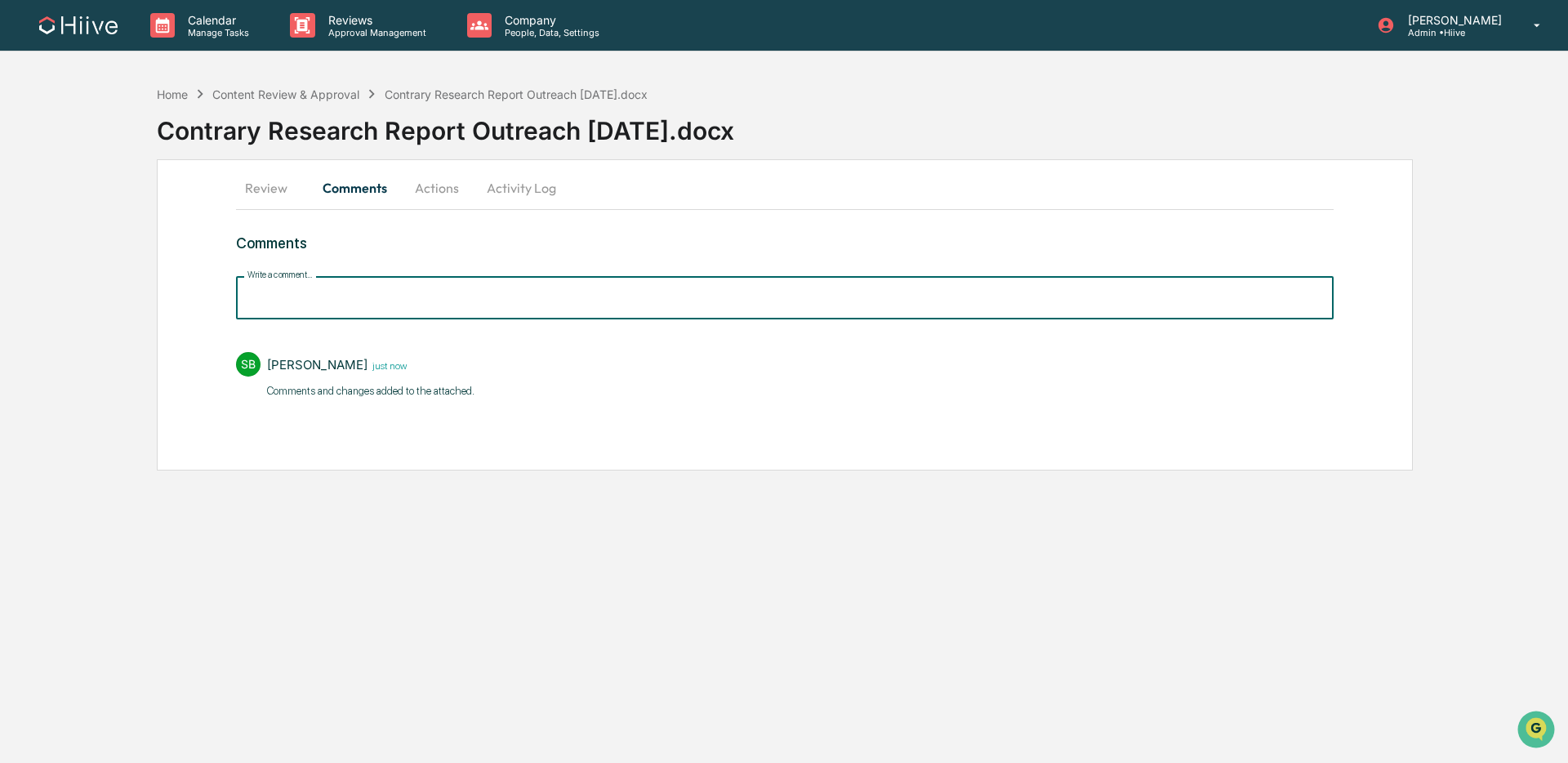
click at [380, 297] on input "Write a comment..." at bounding box center [785, 298] width 1098 height 43
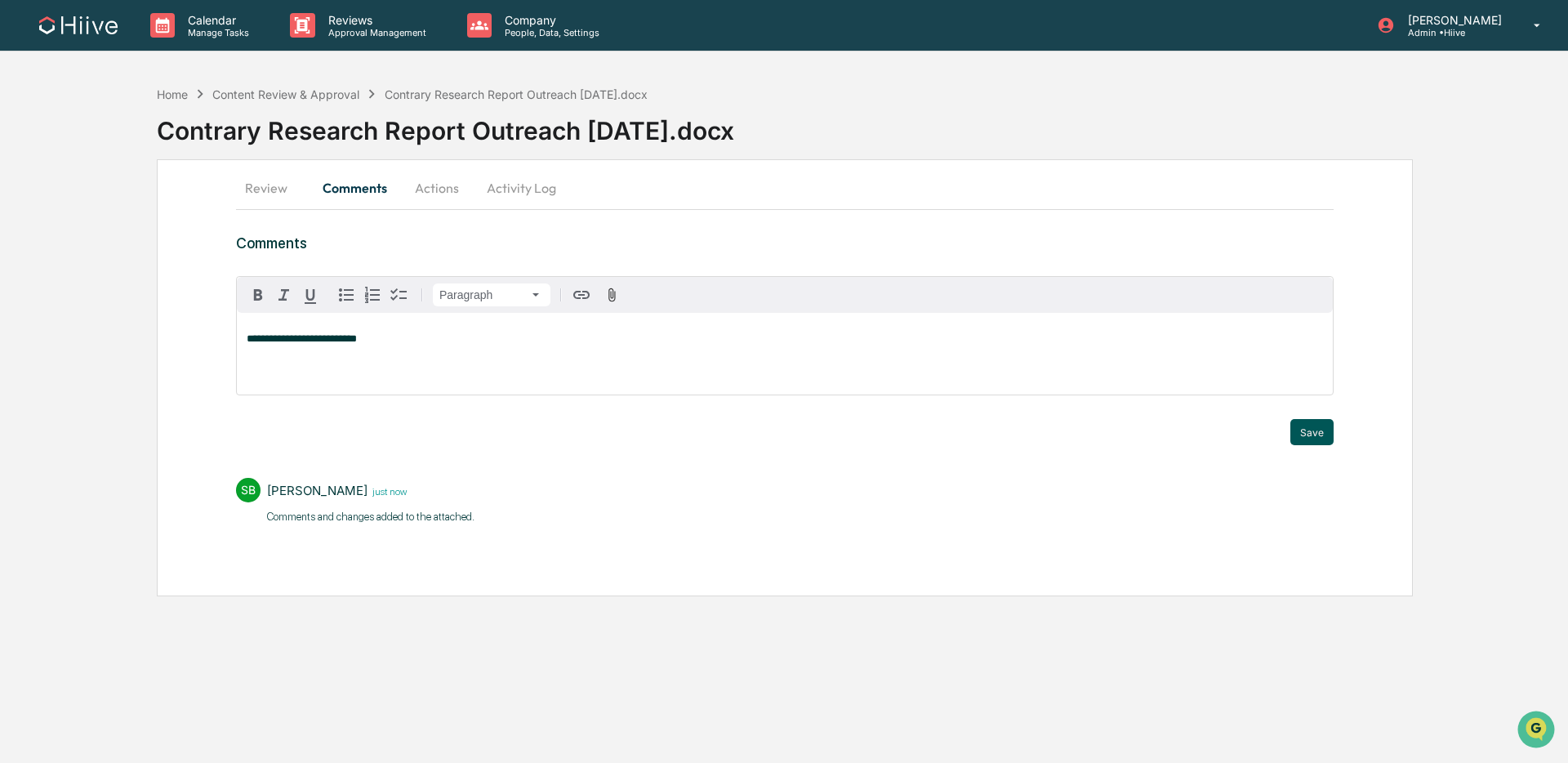
click at [1322, 428] on button "Save" at bounding box center [1312, 432] width 43 height 26
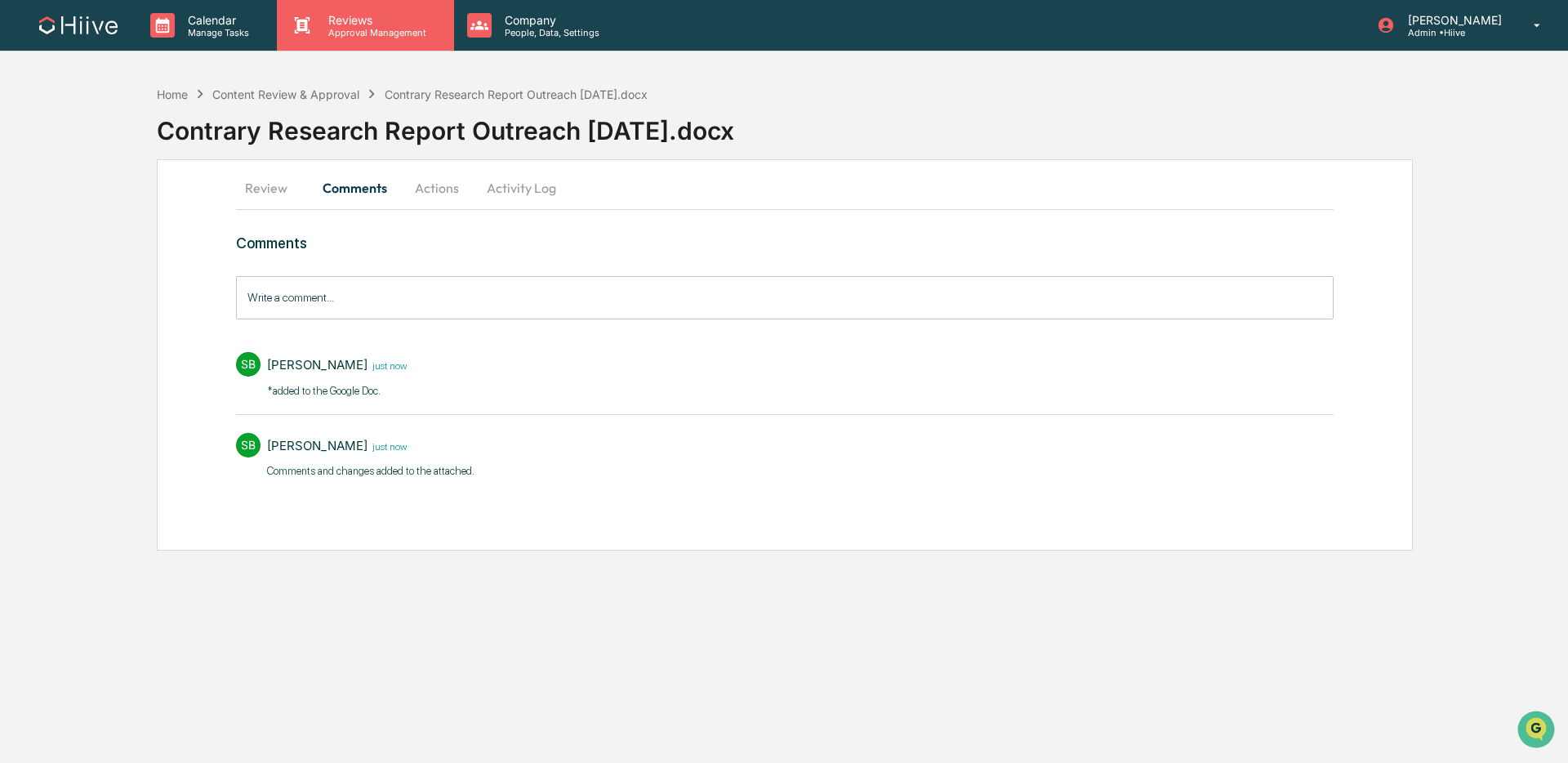
click at [412, 18] on p "Reviews" at bounding box center [375, 20] width 119 height 14
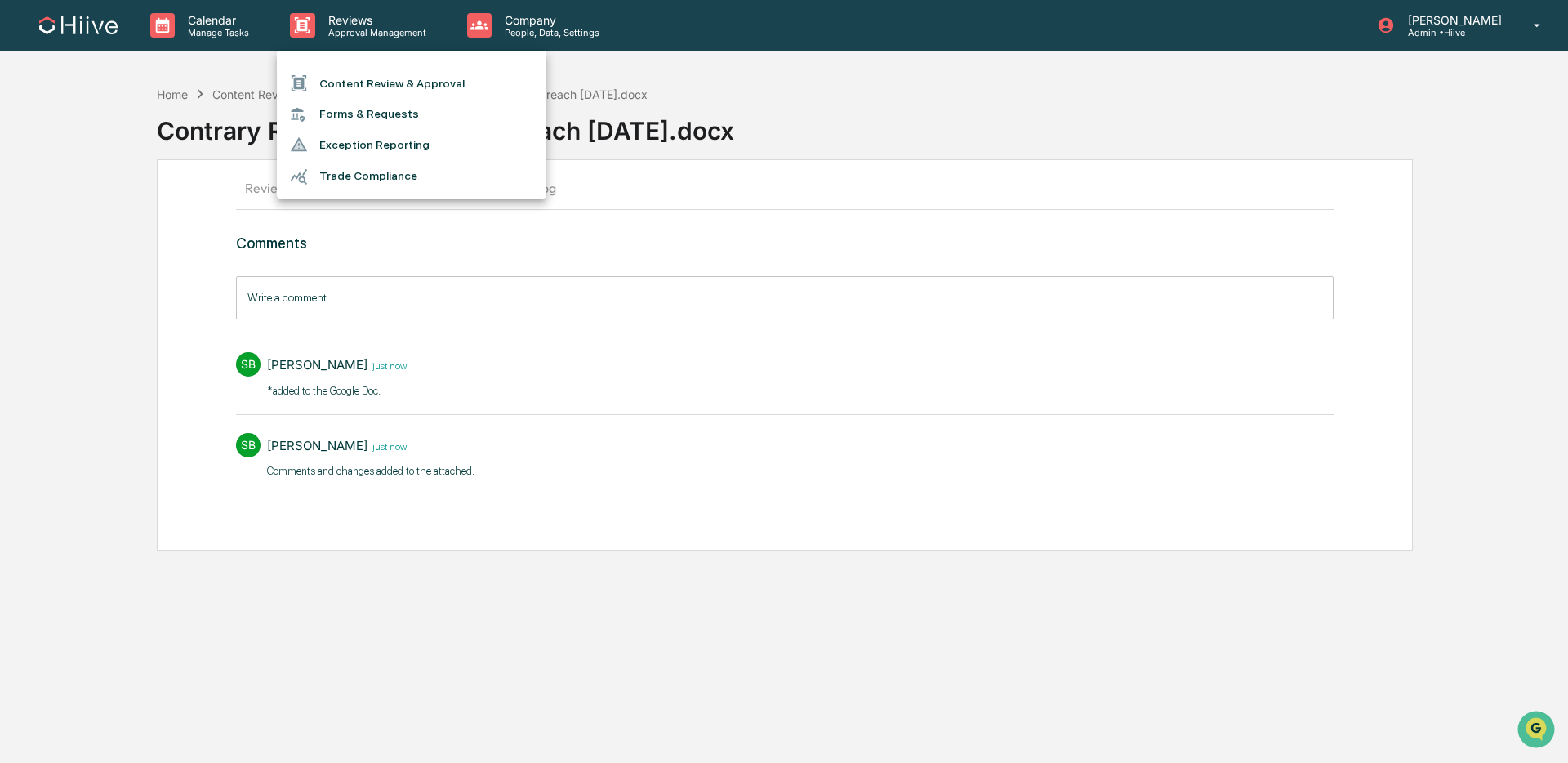
click at [423, 66] on ul "Content Review & Approval Forms & Requests Exception Reporting Trade Compliance" at bounding box center [412, 124] width 270 height 148
click at [416, 75] on li "Content Review & Approval" at bounding box center [412, 83] width 270 height 31
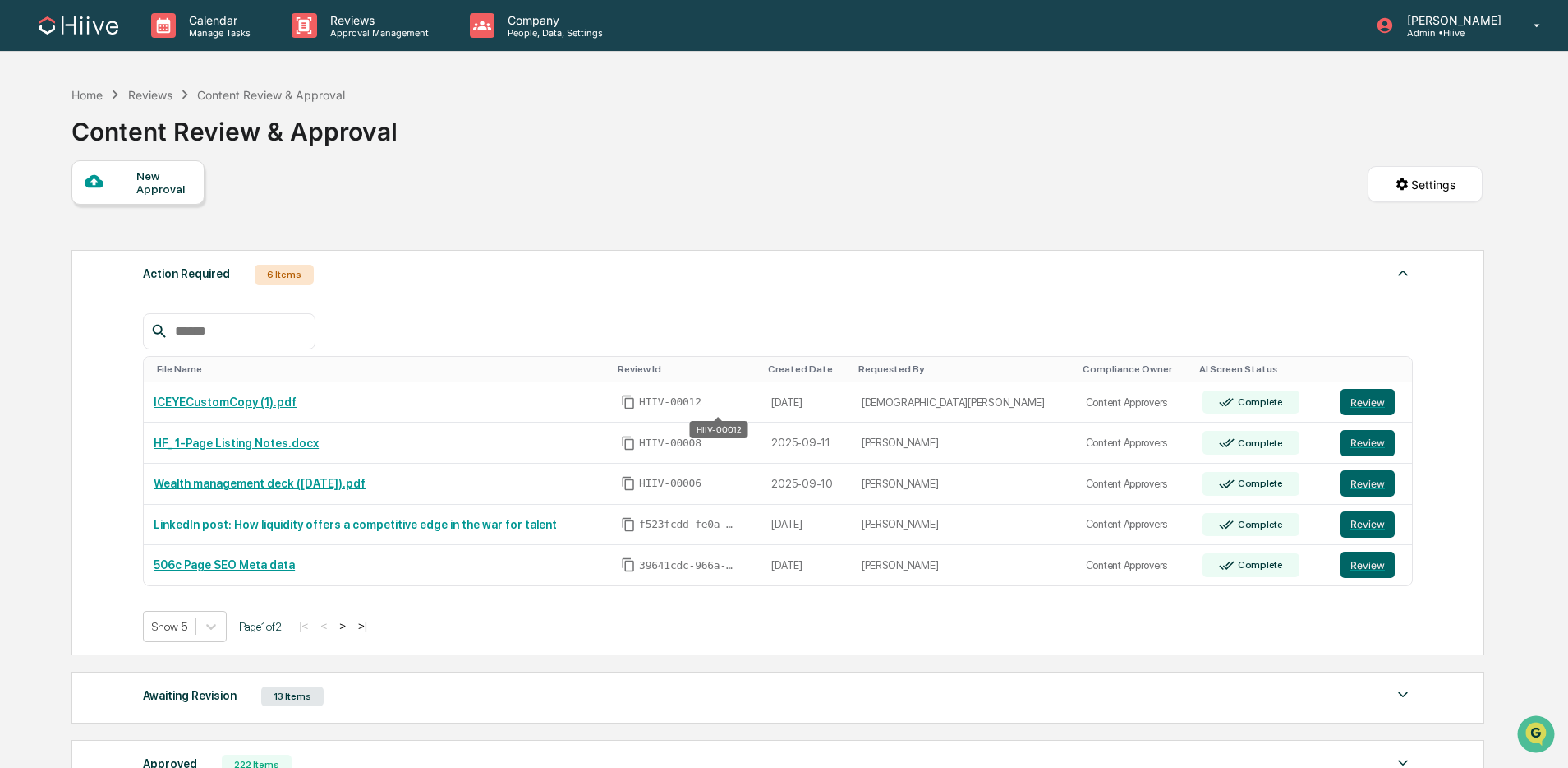
scroll to position [3, 0]
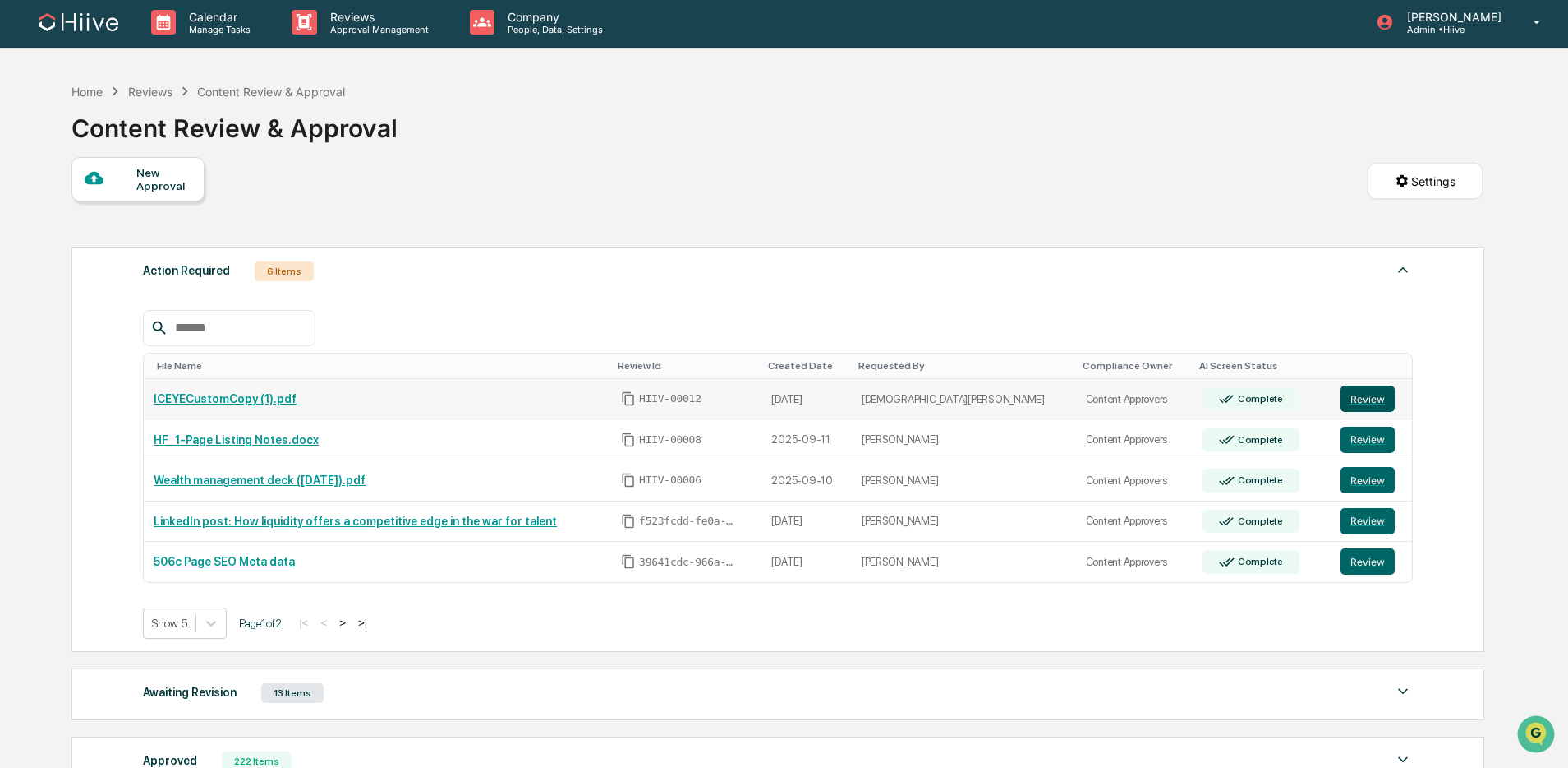
click at [1363, 405] on button "Review" at bounding box center [1367, 398] width 55 height 26
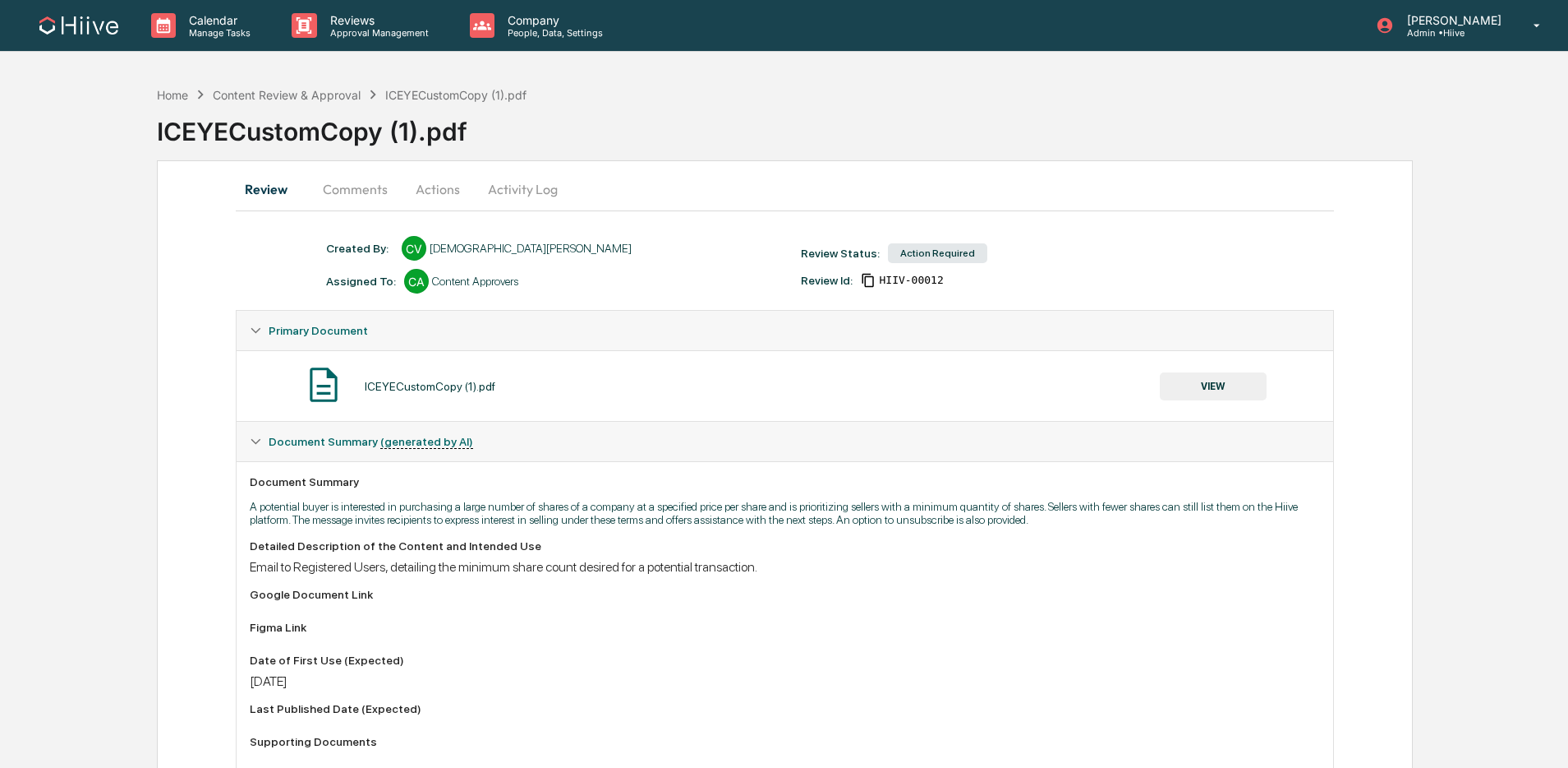
click at [379, 187] on button "Comments" at bounding box center [355, 189] width 92 height 39
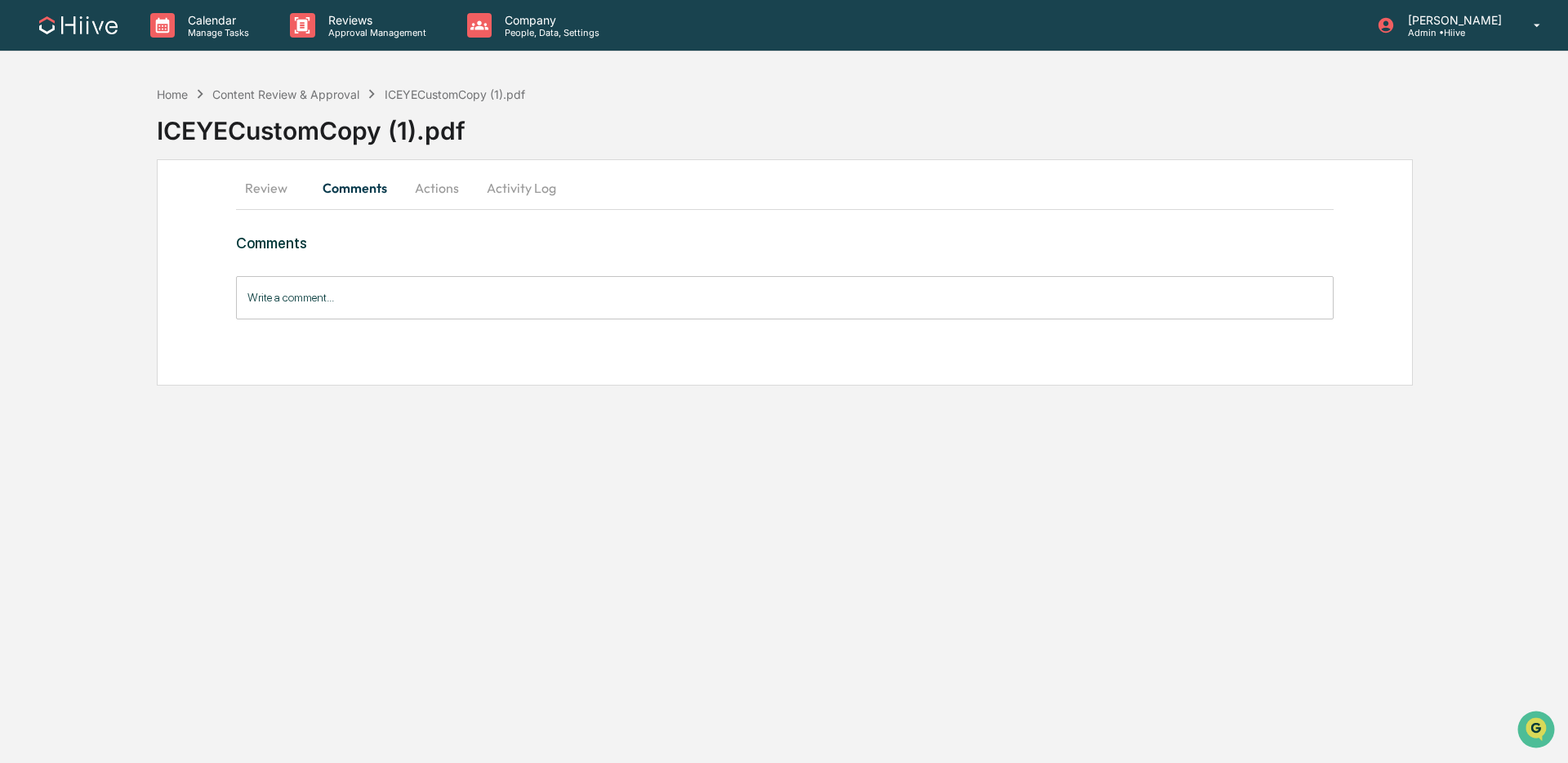
click at [272, 189] on button "Review" at bounding box center [273, 188] width 73 height 39
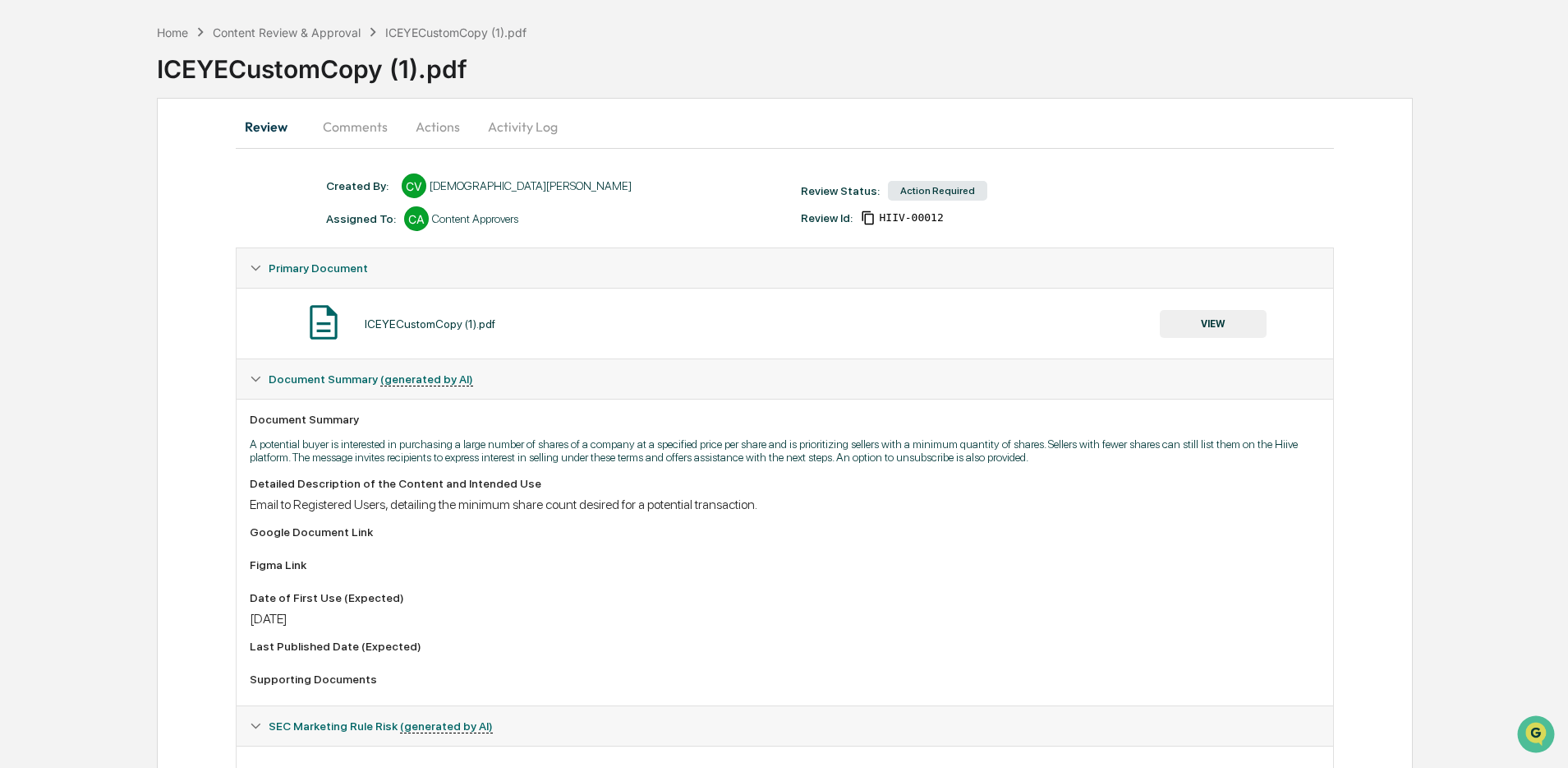
scroll to position [133, 0]
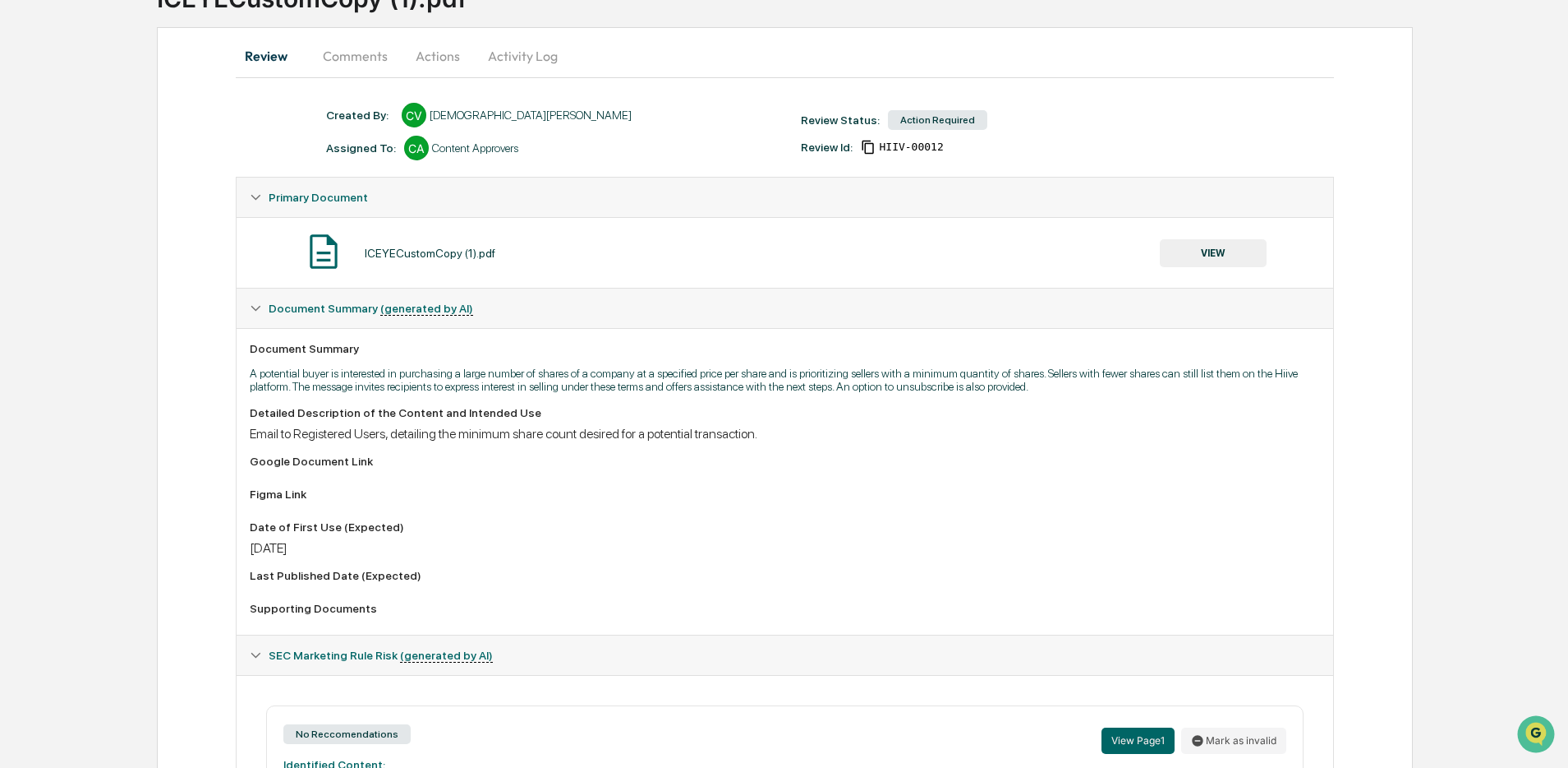
click at [1198, 245] on button "VIEW" at bounding box center [1213, 253] width 107 height 28
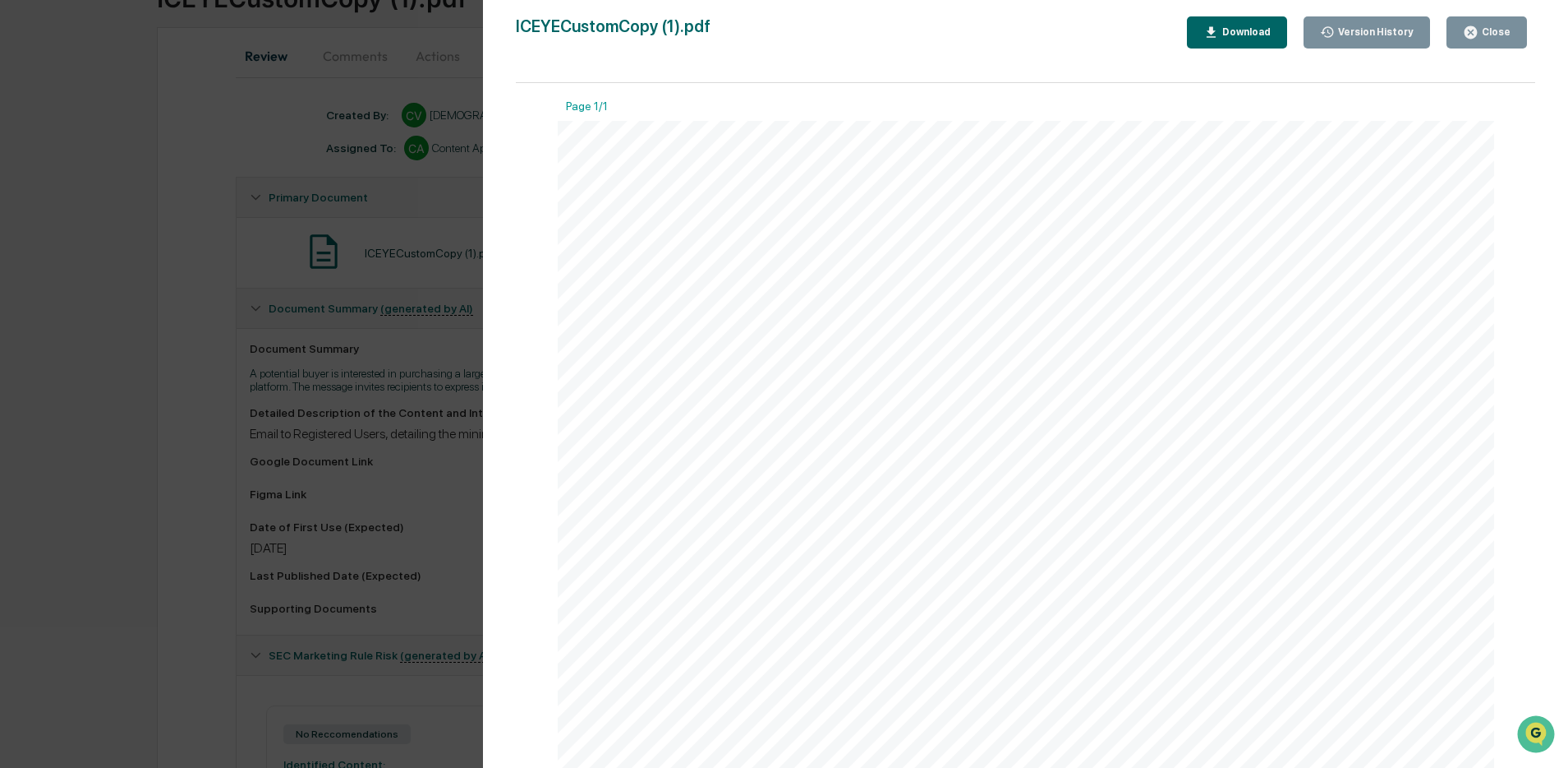
click at [346, 397] on div "Version History 09/15/2025, 05:13 PM Christian Vecchio ICEYECustomCopy (1).pdf …" at bounding box center [784, 384] width 1568 height 768
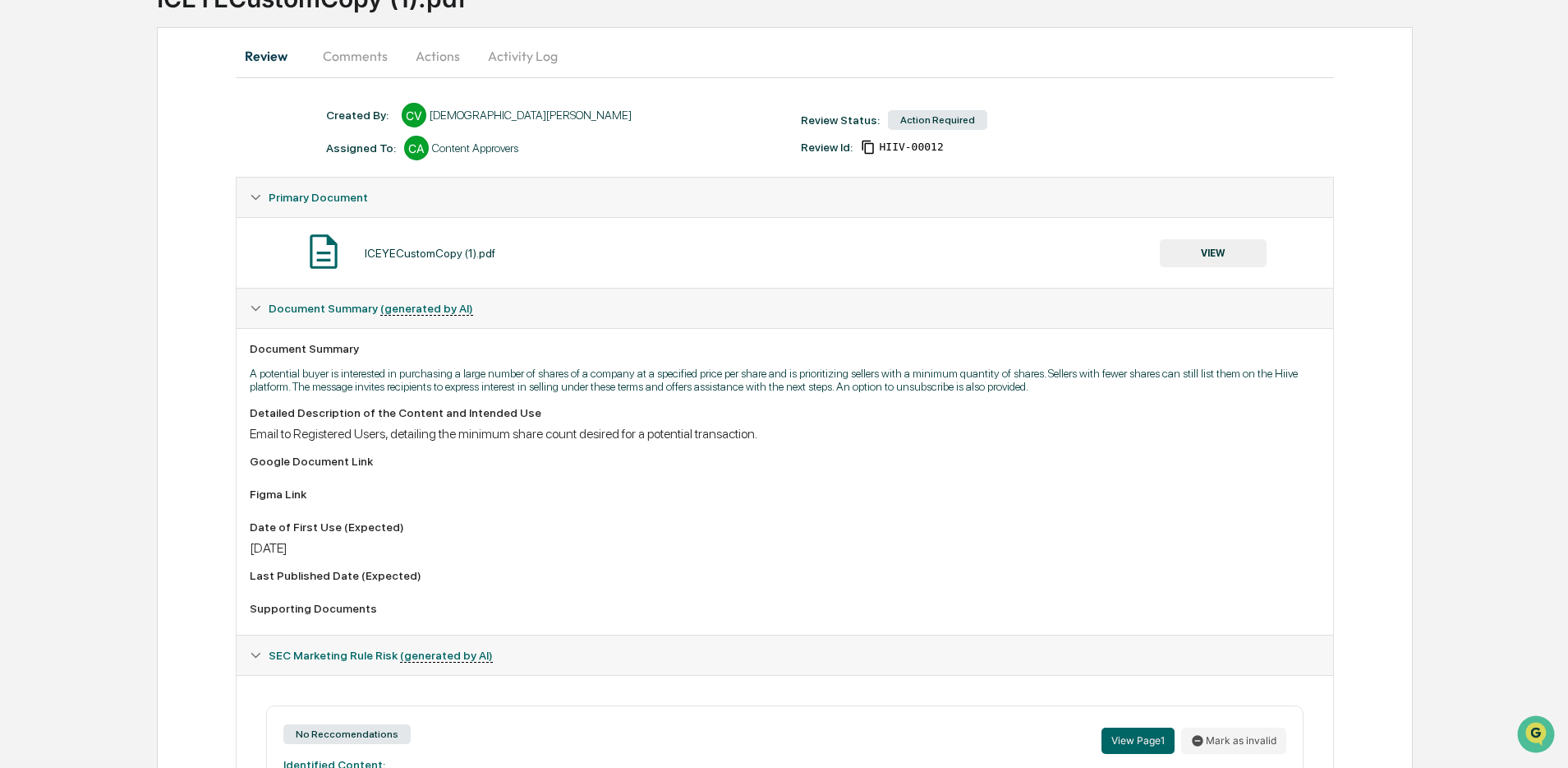
click at [1201, 255] on button "VIEW" at bounding box center [1213, 253] width 107 height 28
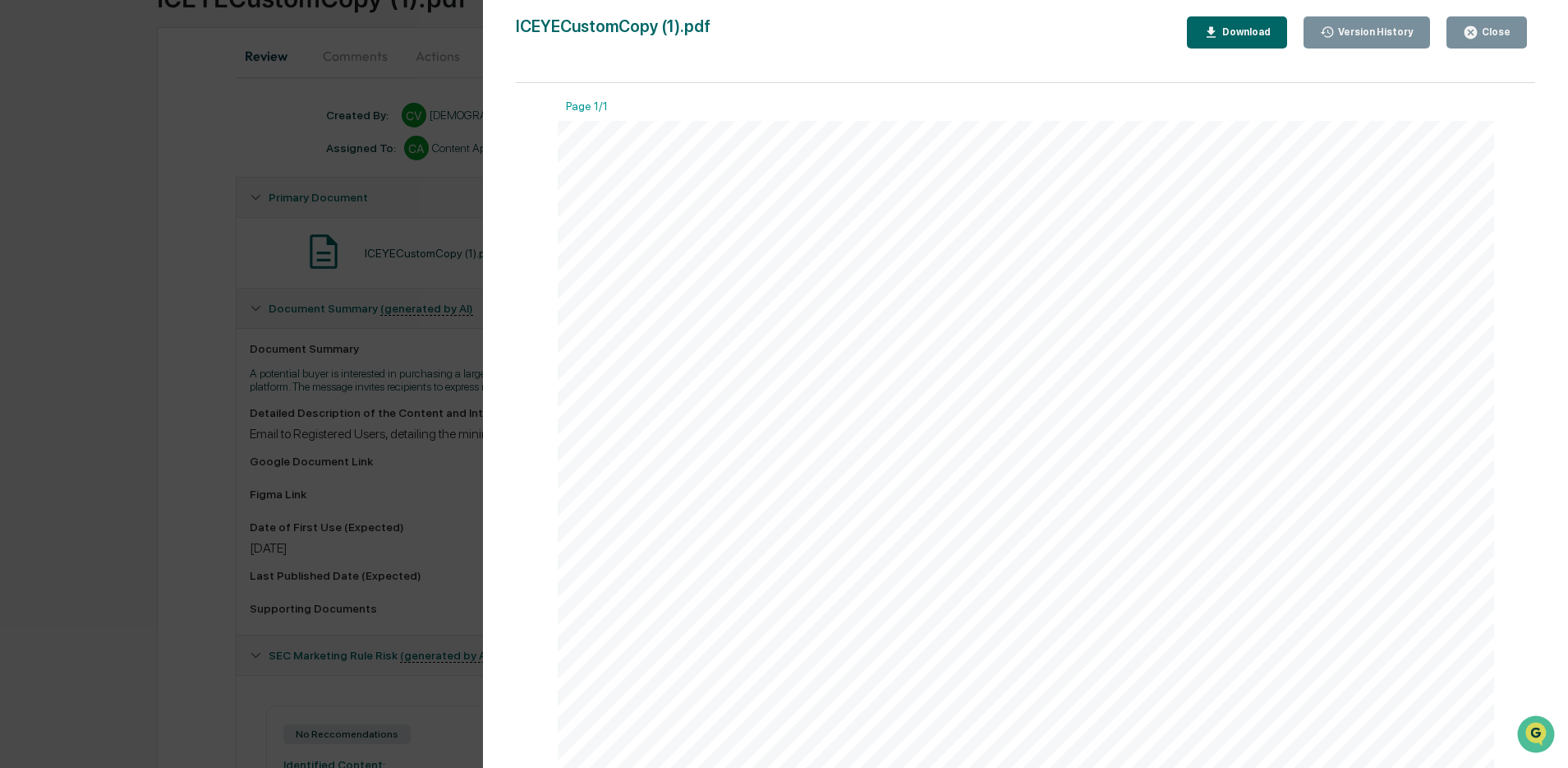
click at [428, 455] on div "Version History 09/15/2025, 05:13 PM Christian Vecchio ICEYECustomCopy (1).pdf …" at bounding box center [784, 384] width 1568 height 768
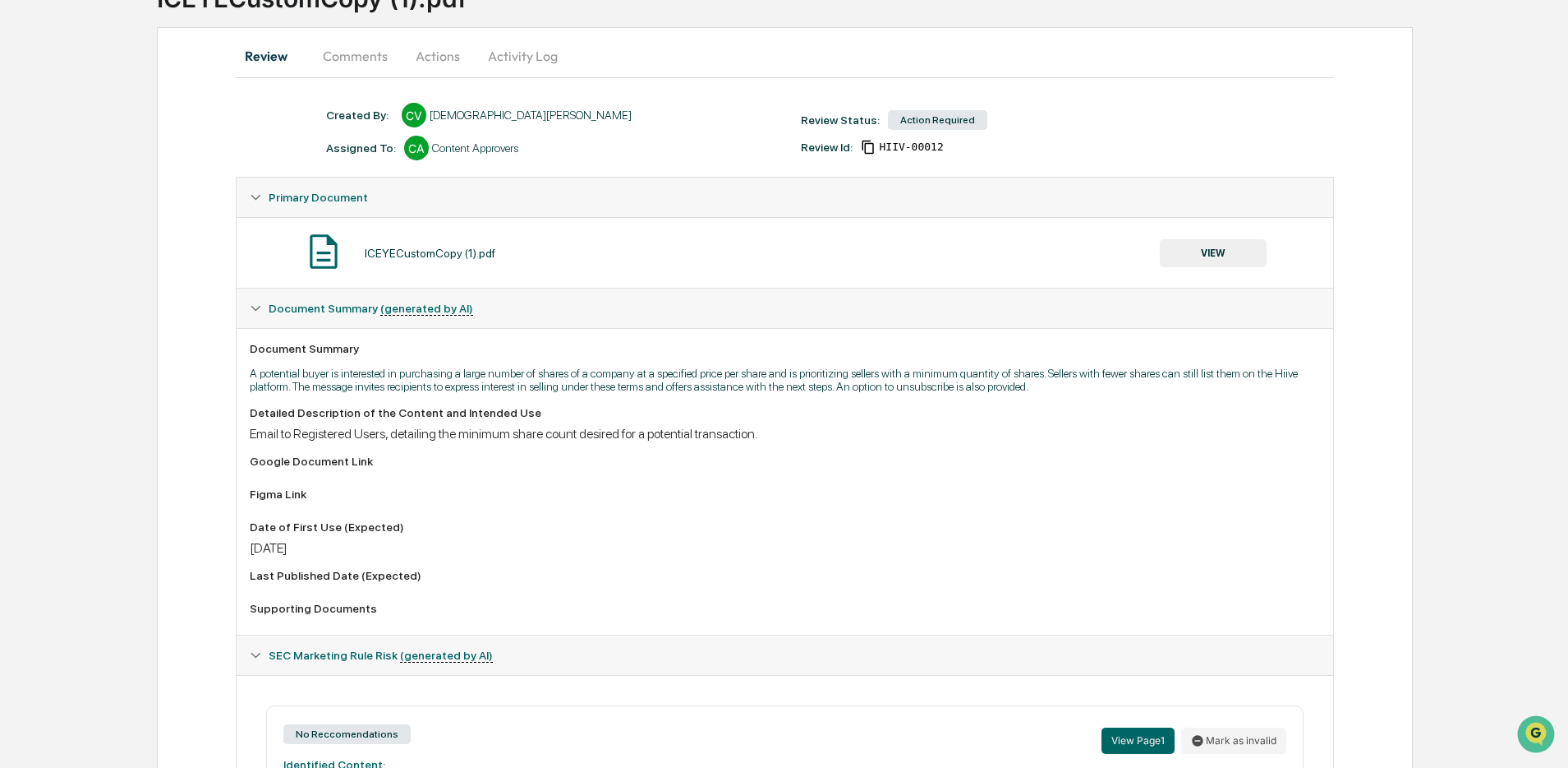
scroll to position [113, 0]
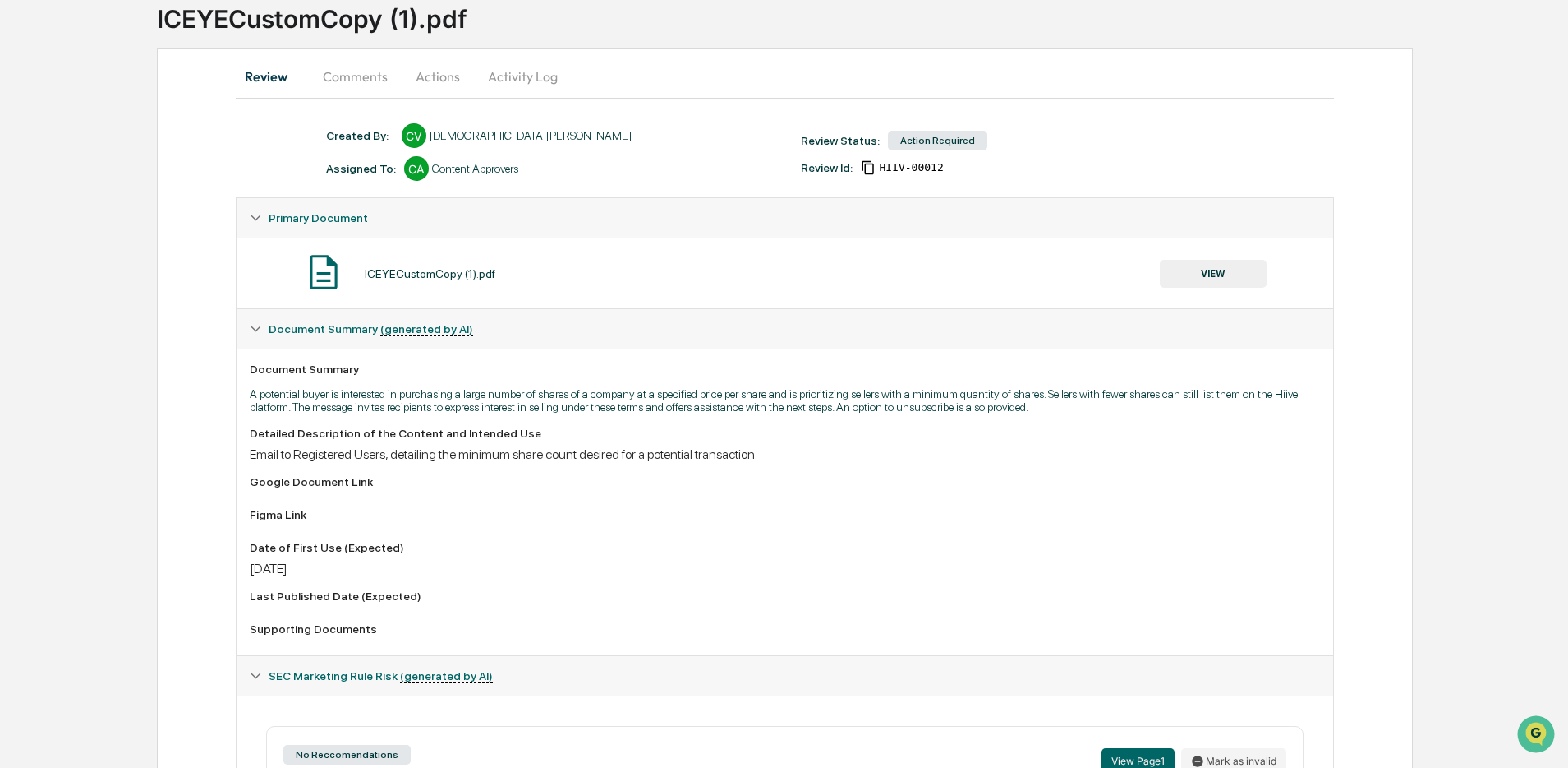
click at [381, 74] on button "Comments" at bounding box center [355, 76] width 92 height 39
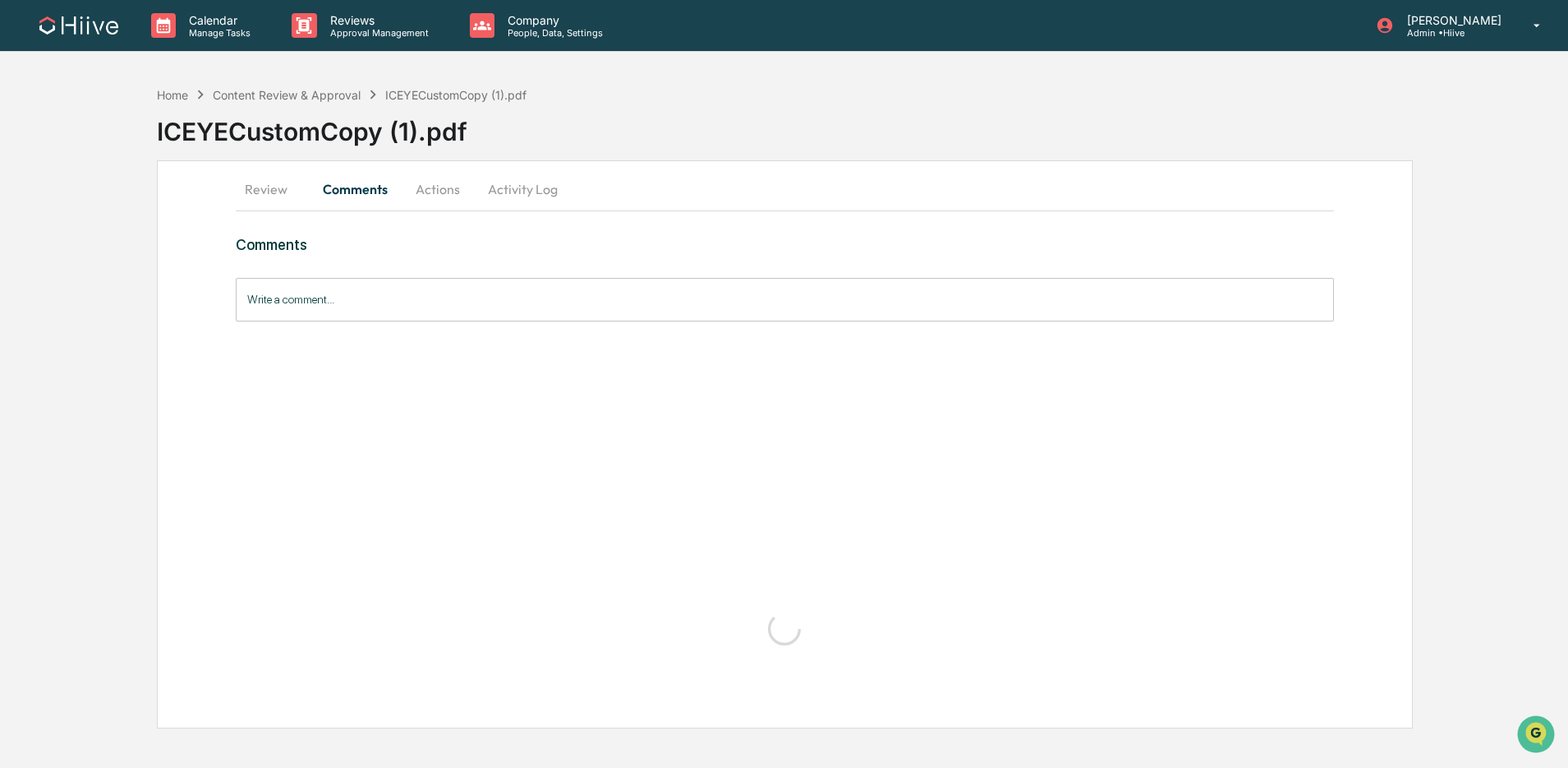
scroll to position [0, 0]
click at [506, 70] on div "Calendar Manage Tasks Reviews Approval Management Company People, Data, Setting…" at bounding box center [789, 384] width 1577 height 768
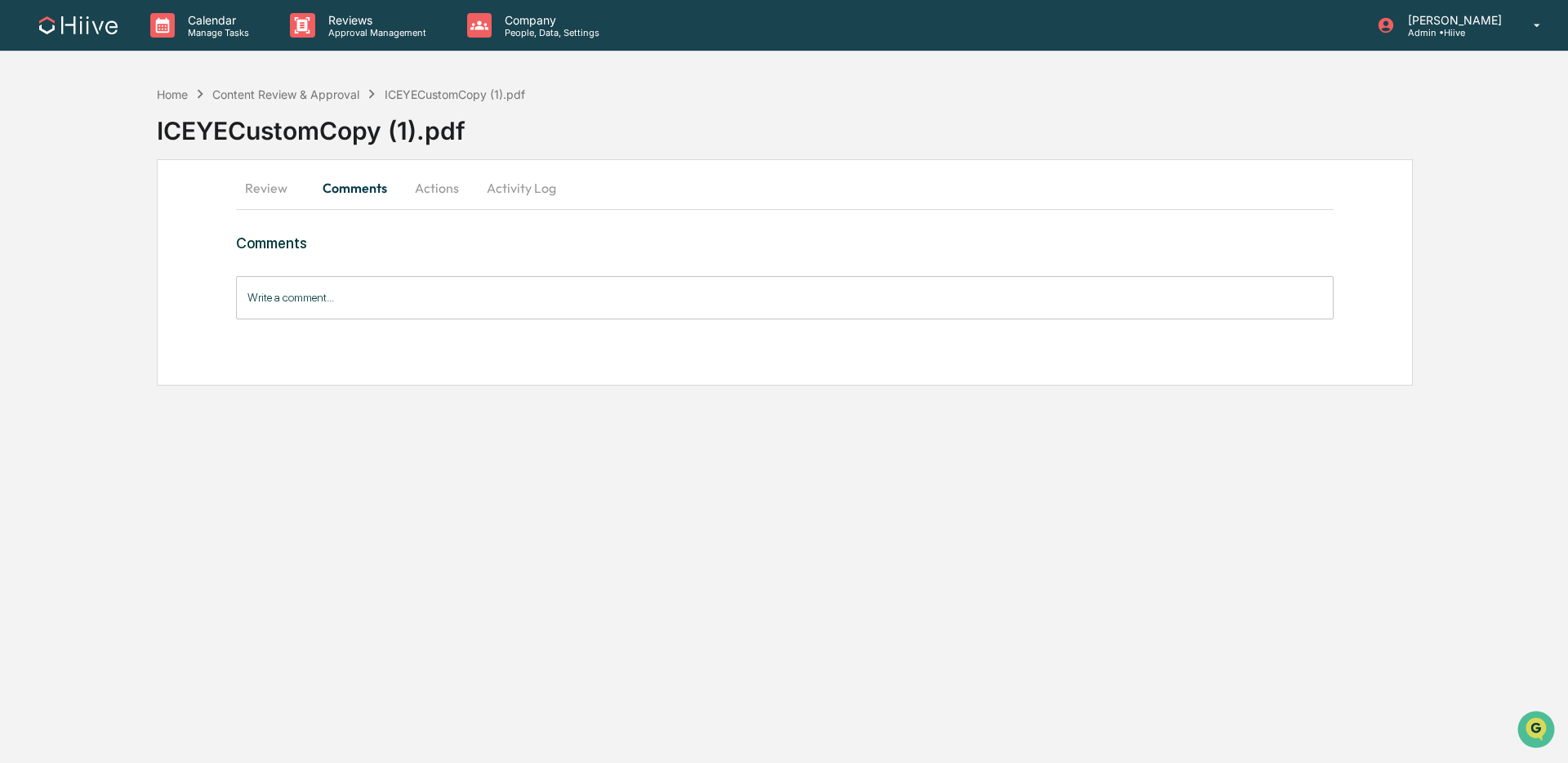
click at [536, 186] on button "Activity Log" at bounding box center [521, 188] width 95 height 39
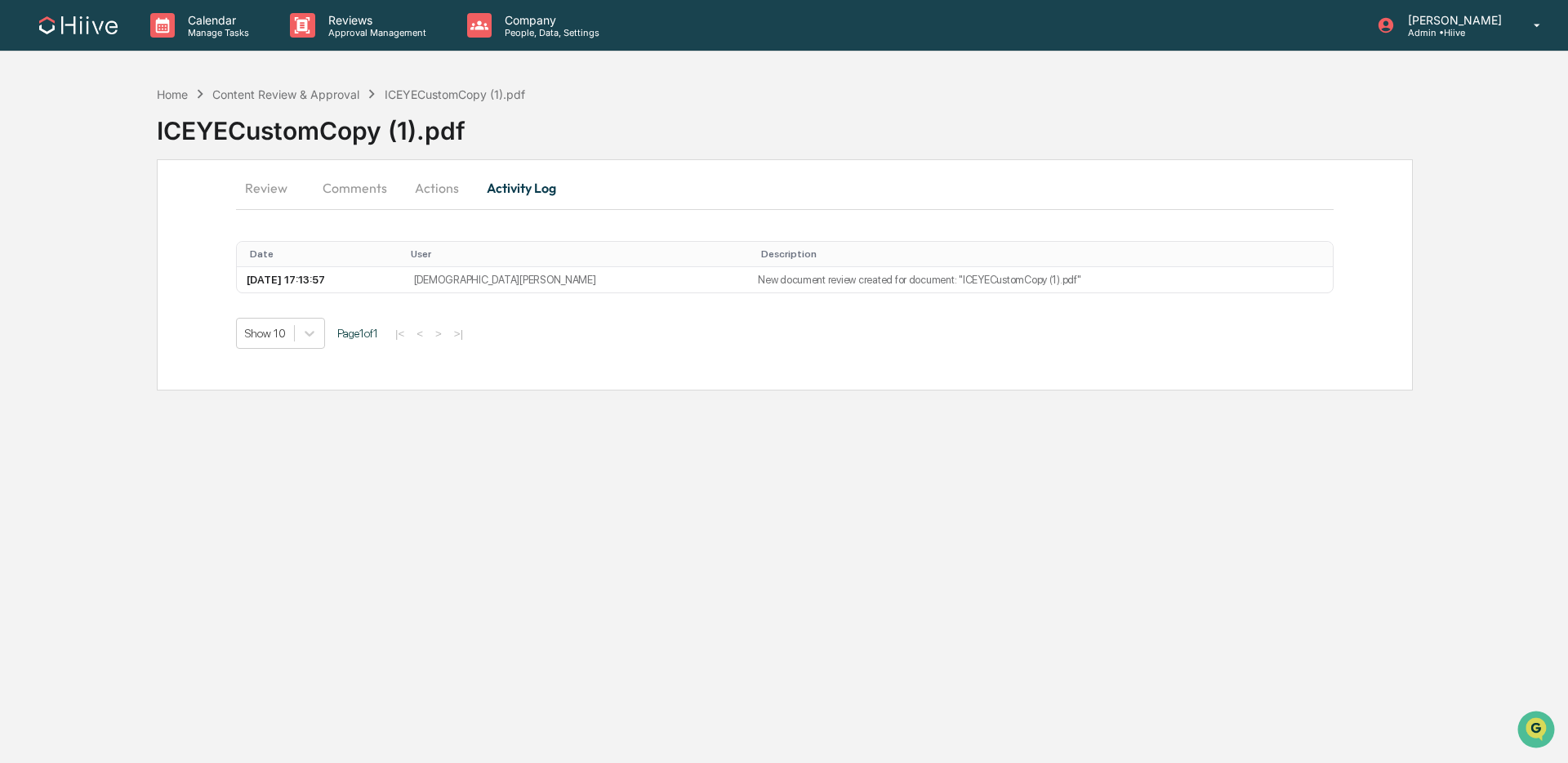
click at [445, 200] on button "Actions" at bounding box center [437, 188] width 73 height 39
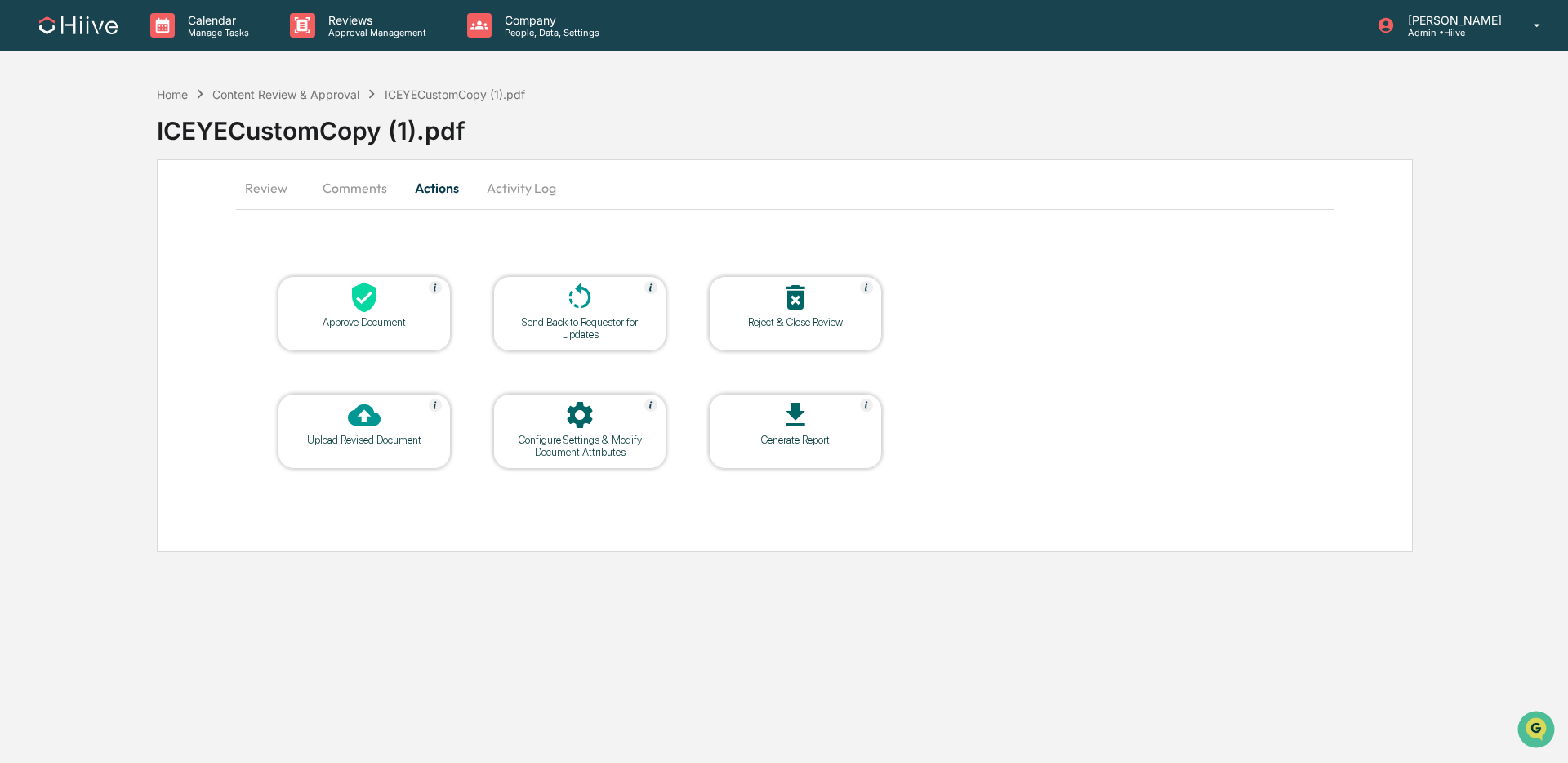
click at [567, 312] on icon at bounding box center [579, 296] width 33 height 33
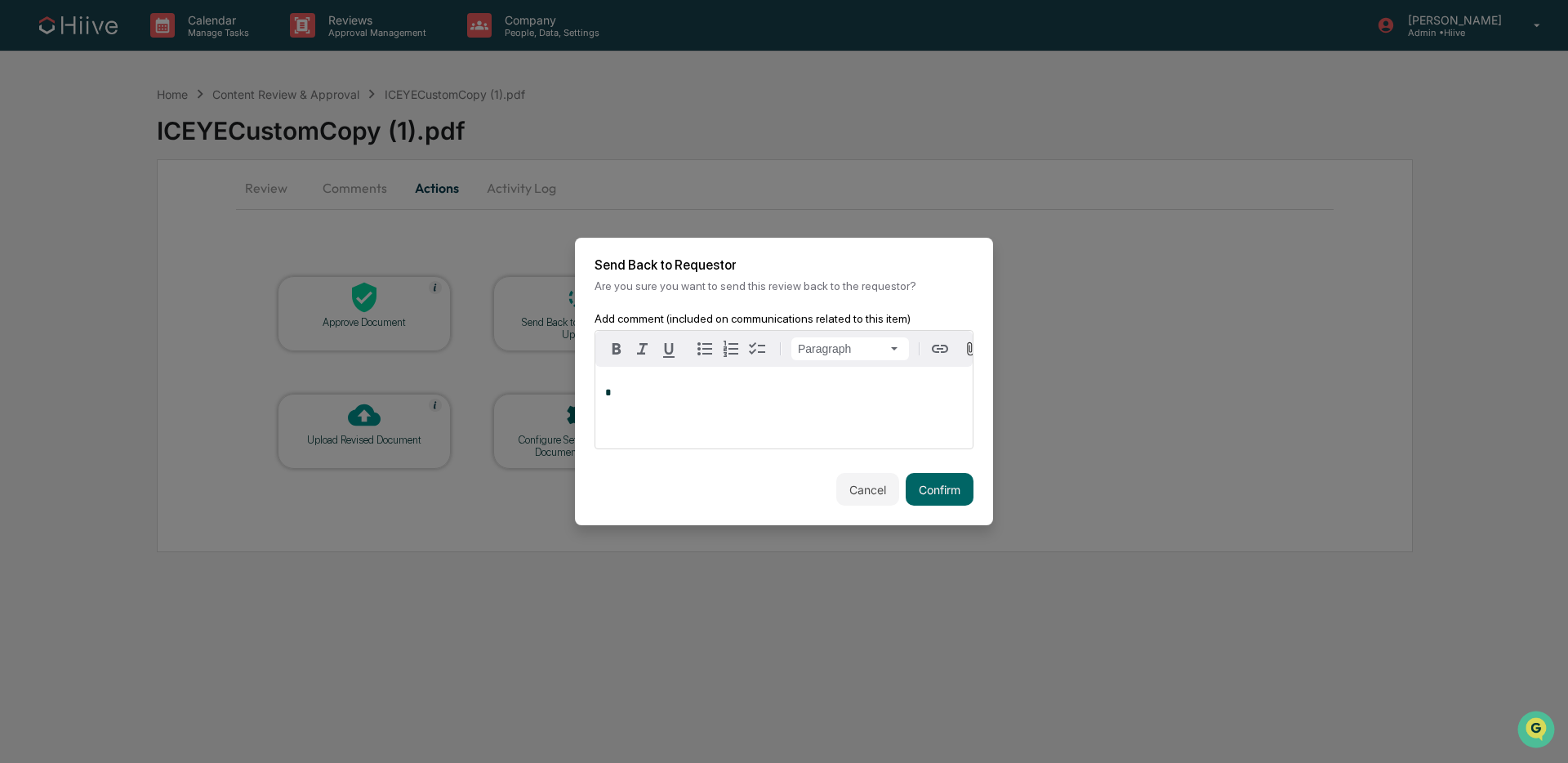
click at [684, 437] on div "*" at bounding box center [784, 407] width 377 height 82
click at [916, 482] on button "Confirm" at bounding box center [939, 488] width 68 height 33
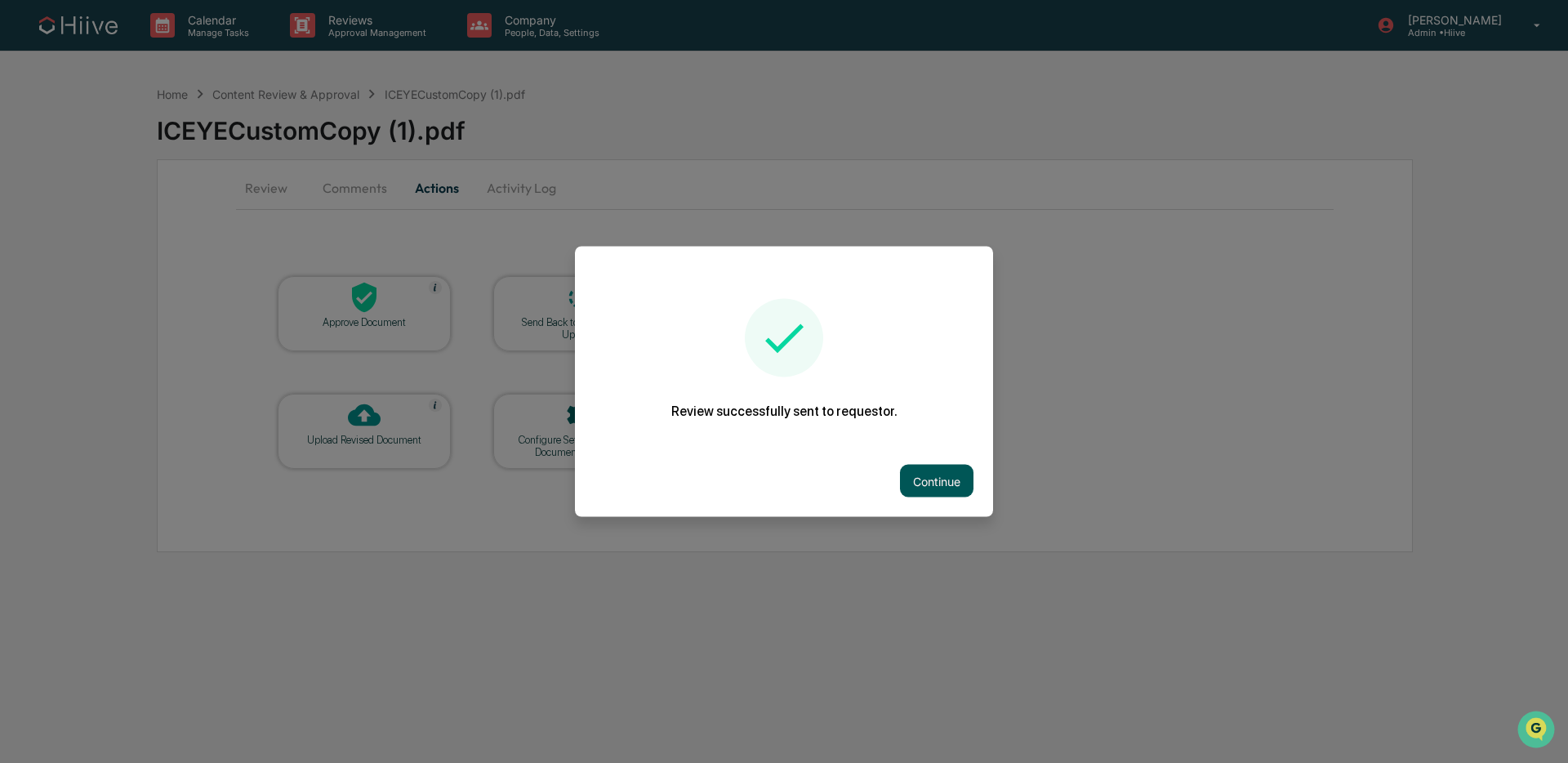
click at [930, 467] on button "Continue" at bounding box center [937, 481] width 73 height 33
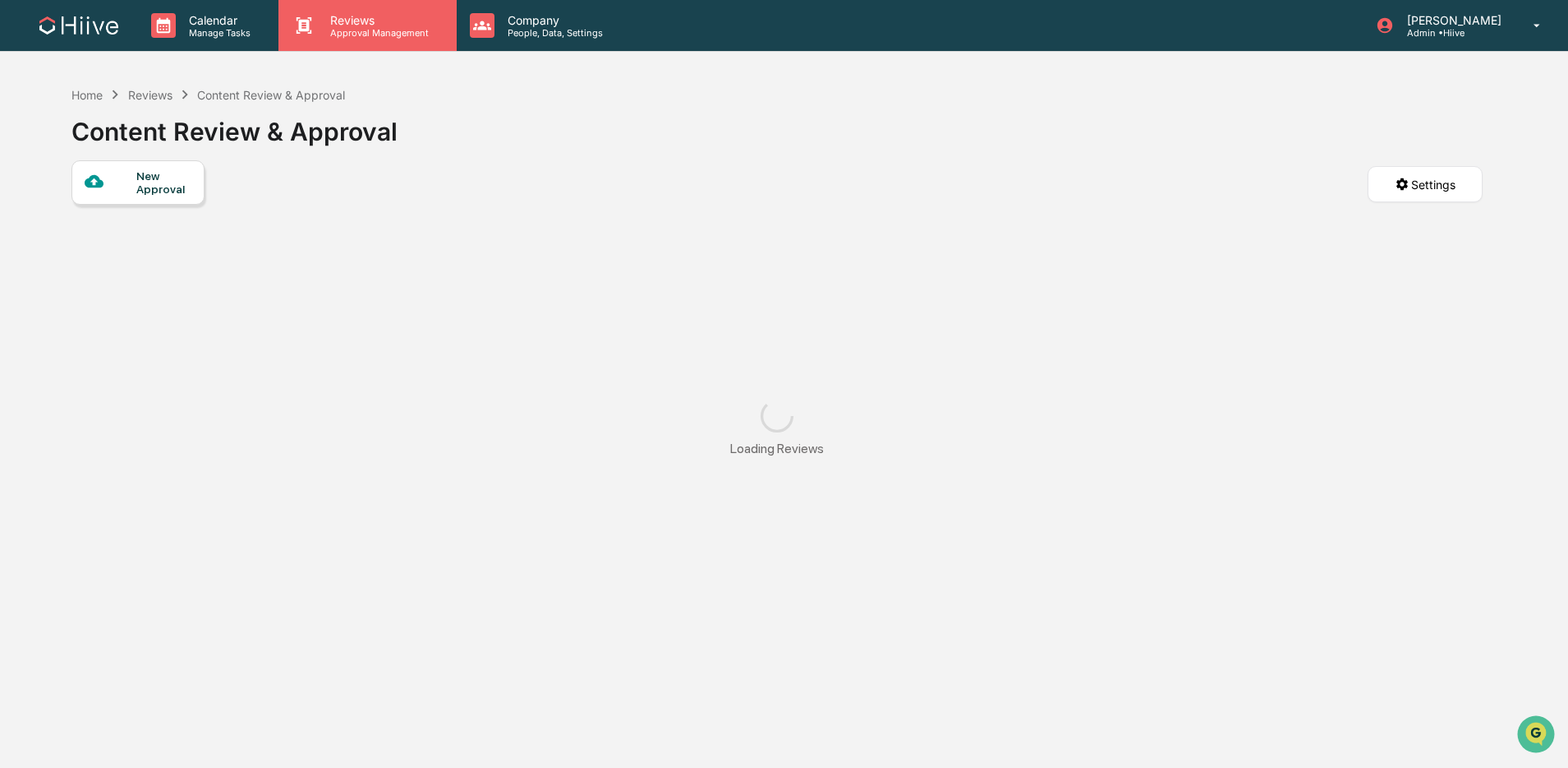
click at [364, 36] on p "Approval Management" at bounding box center [377, 33] width 120 height 12
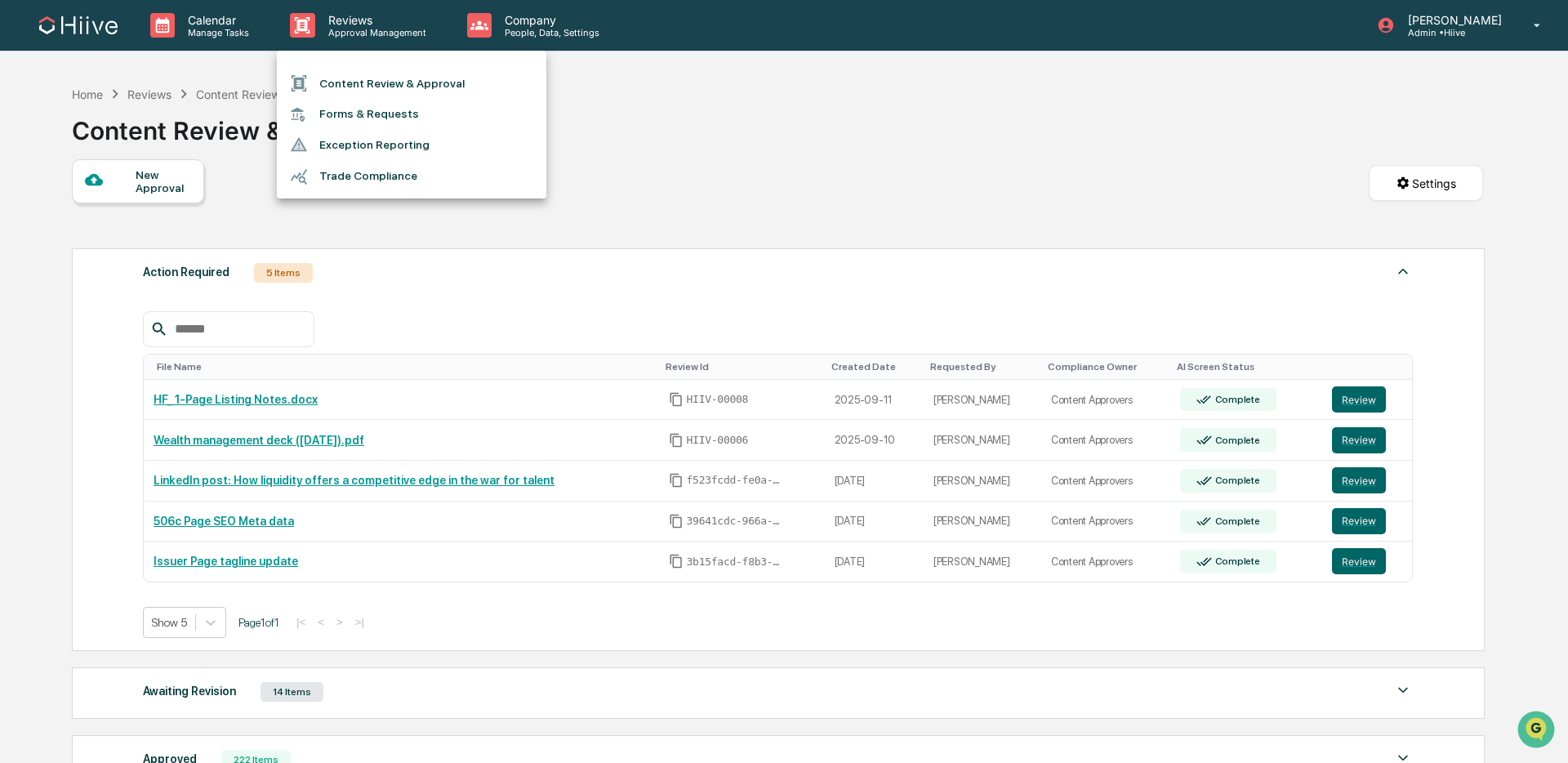
click at [394, 86] on li "Content Review & Approval" at bounding box center [412, 83] width 270 height 31
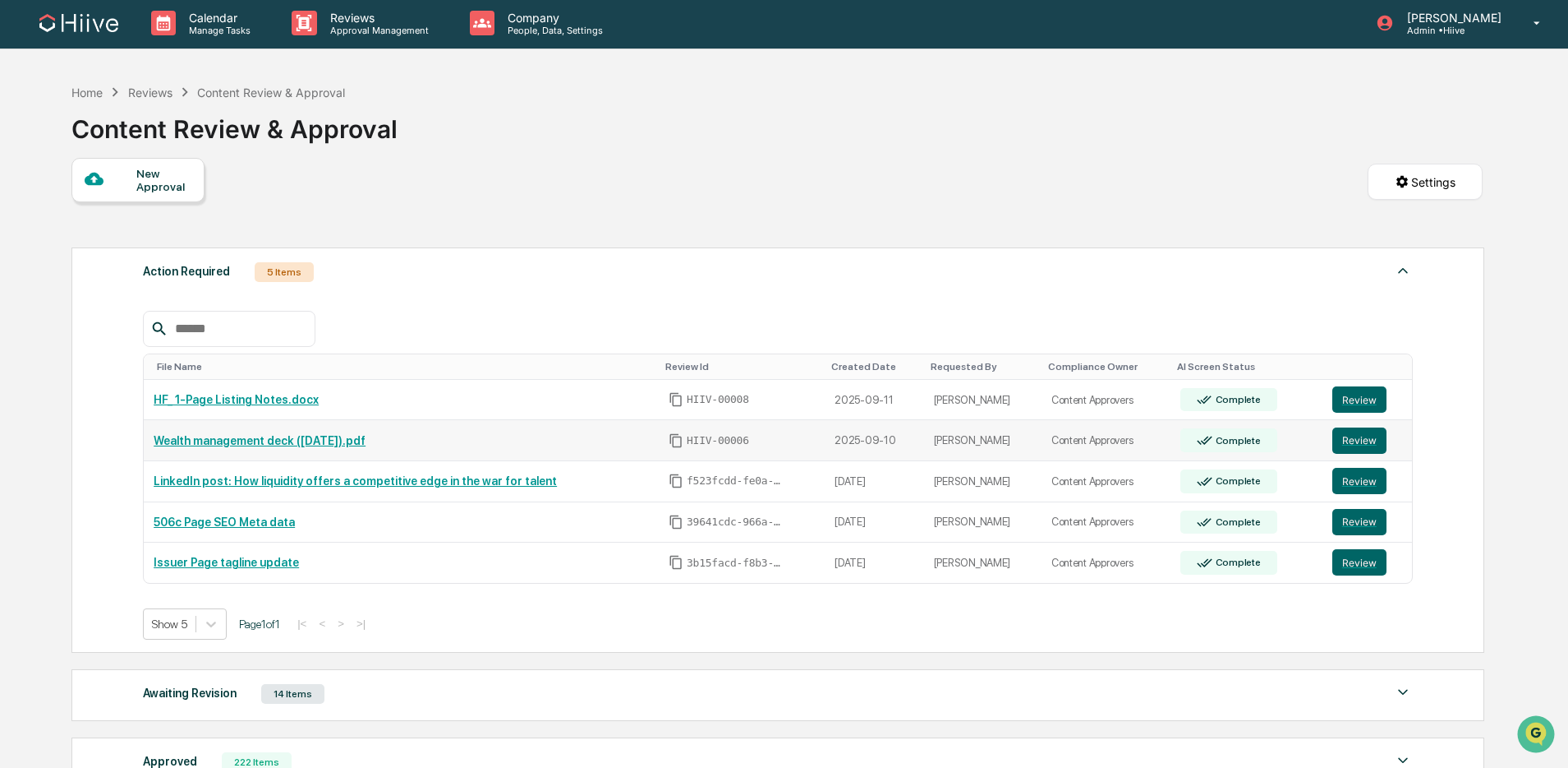
scroll to position [3, 0]
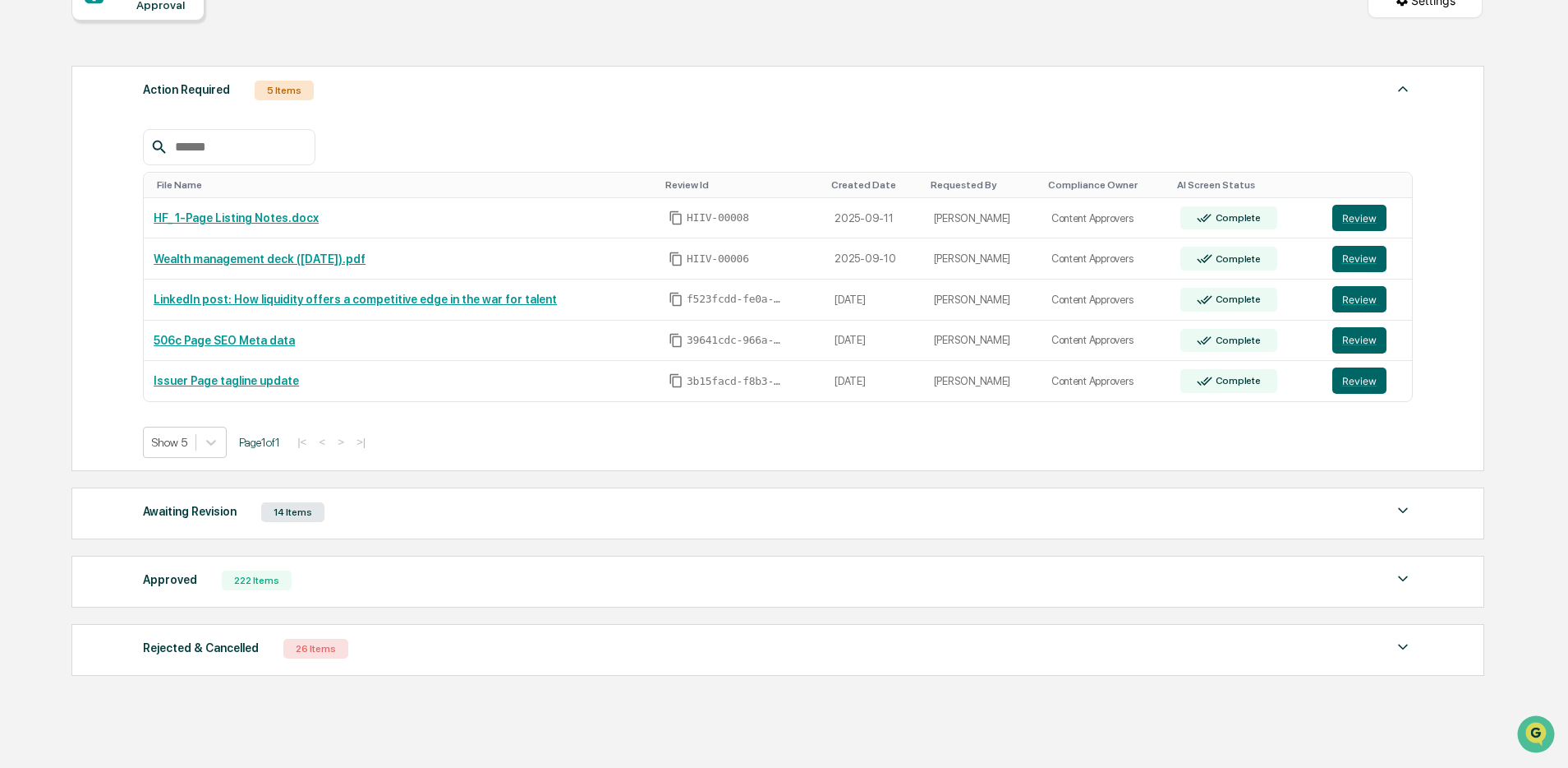
scroll to position [184, 0]
click at [438, 471] on div "Action Required 5 Items File Name Review Id Created Date Requested By Complianc…" at bounding box center [777, 370] width 1411 height 626
click at [438, 513] on div "Awaiting Revision 14 Items" at bounding box center [778, 512] width 1270 height 23
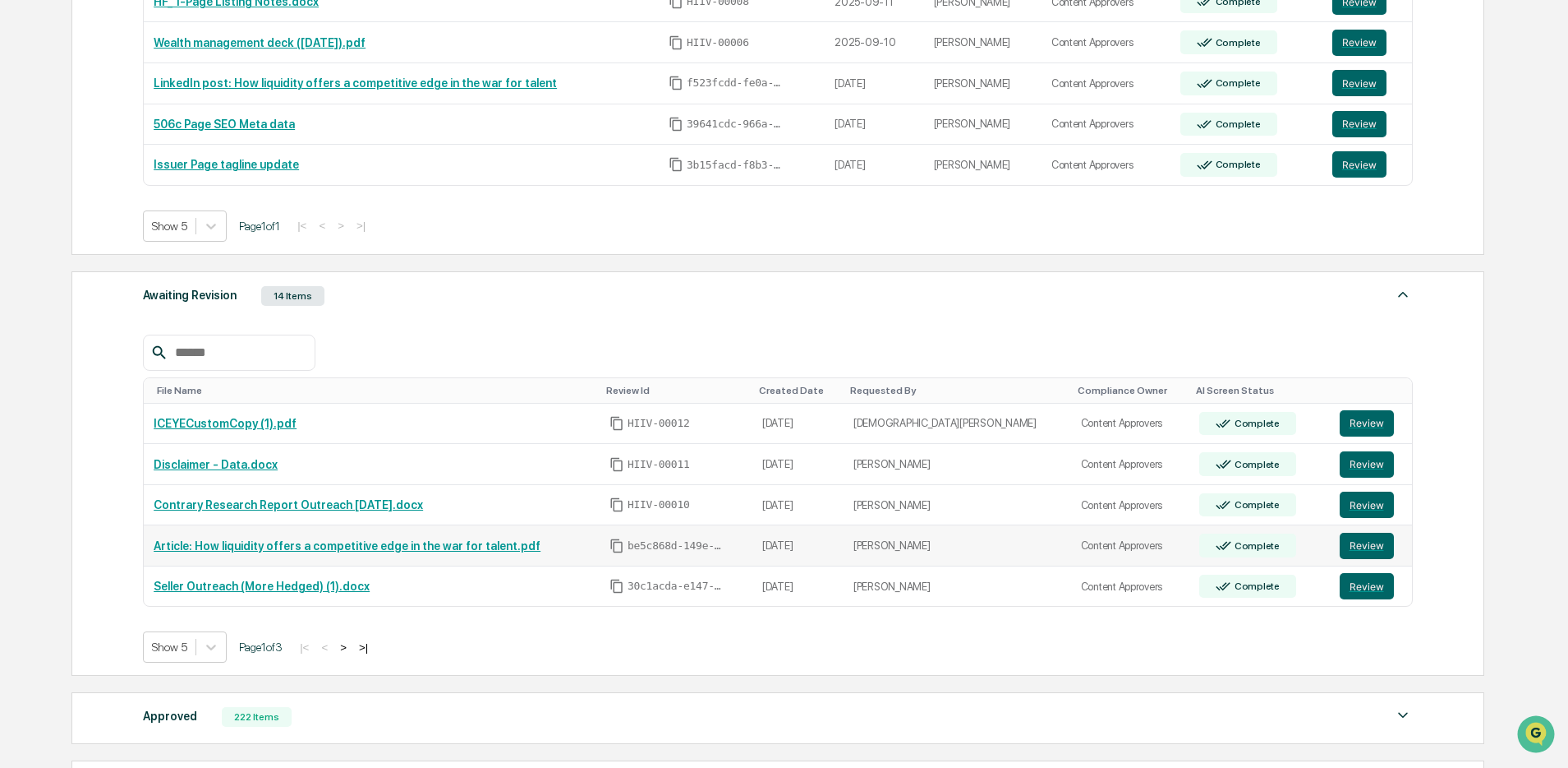
scroll to position [401, 0]
click at [1356, 550] on button "Review" at bounding box center [1366, 544] width 55 height 26
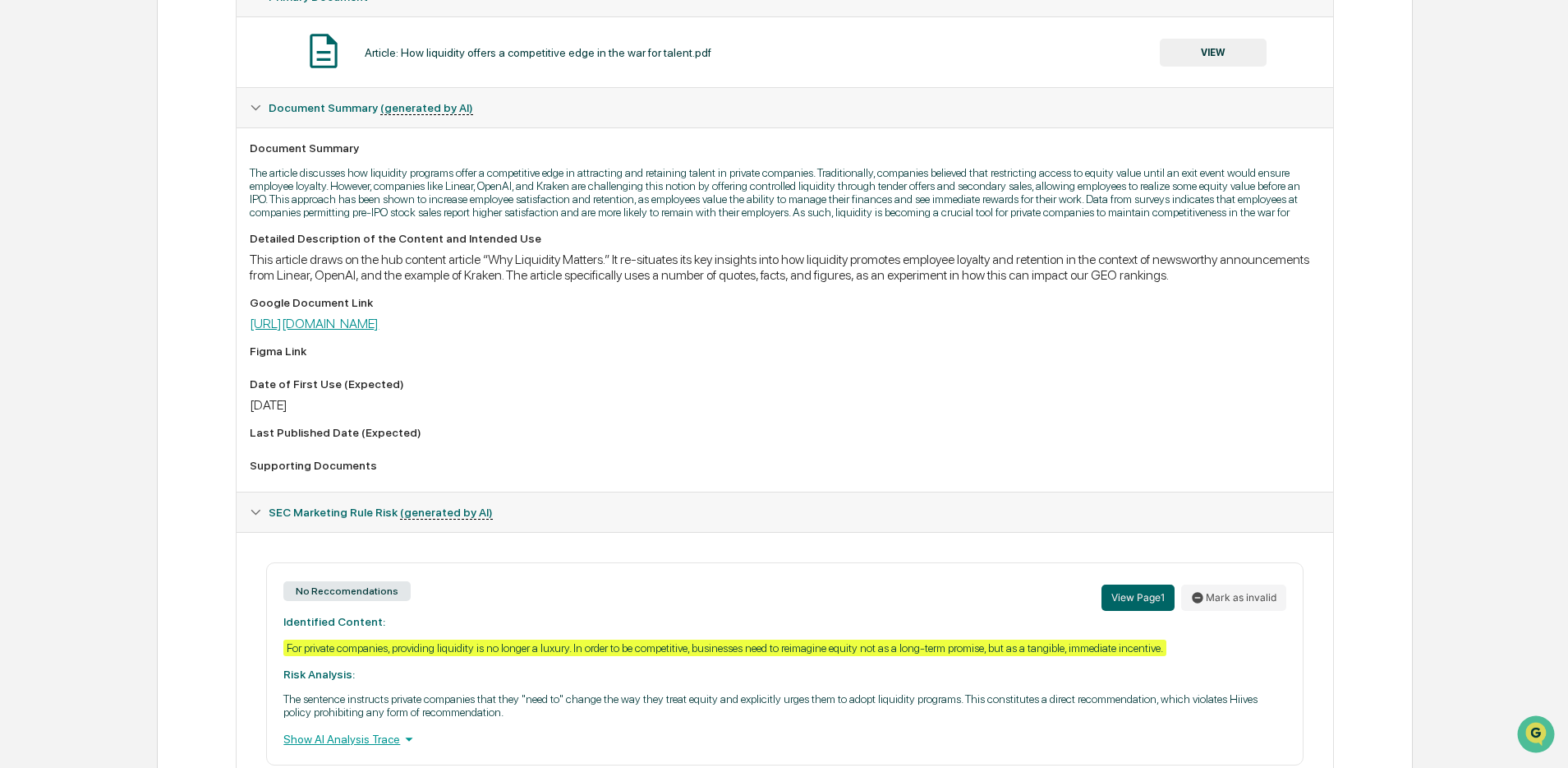
click at [379, 331] on link "[URL][DOMAIN_NAME]" at bounding box center [314, 324] width 129 height 16
